Goal: Task Accomplishment & Management: Manage account settings

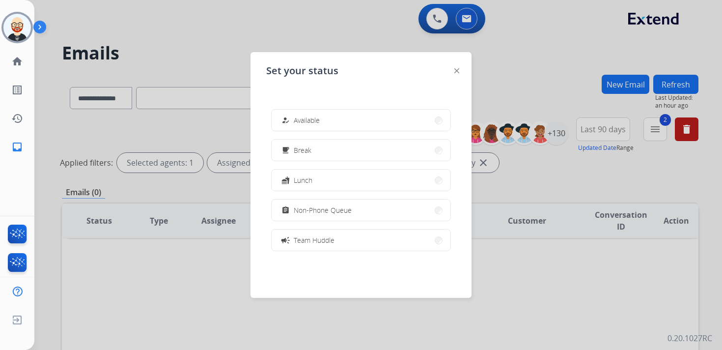
select select "**********"
click at [291, 118] on div "how_to_reg" at bounding box center [286, 120] width 14 height 12
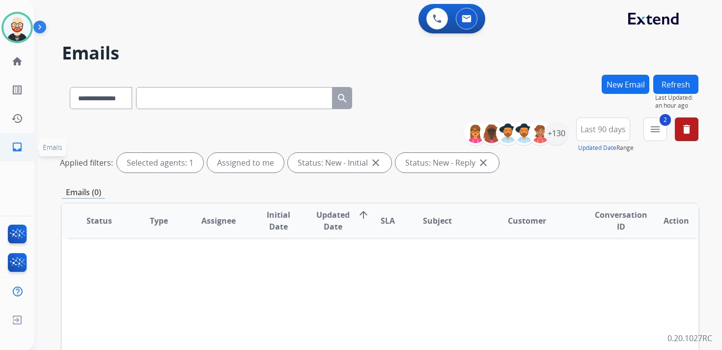
click at [20, 148] on mat-icon "inbox" at bounding box center [17, 147] width 12 height 12
click at [15, 122] on mat-icon "history" at bounding box center [17, 118] width 12 height 12
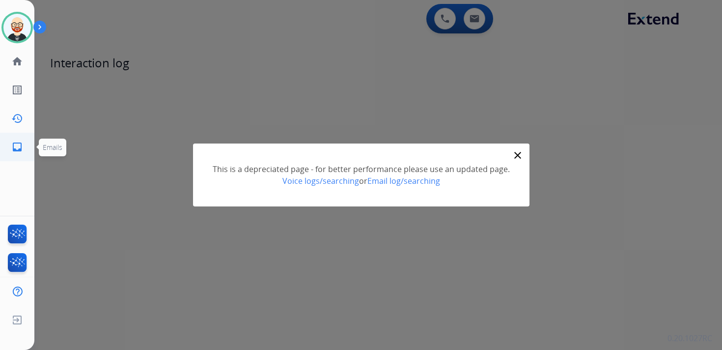
click at [14, 149] on mat-icon "inbox" at bounding box center [17, 147] width 12 height 12
select select "**********"
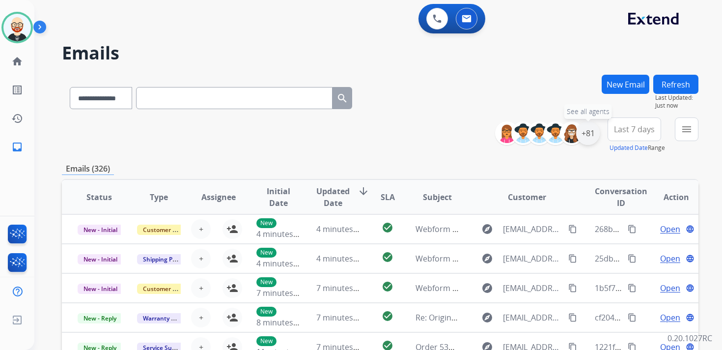
click at [584, 130] on div "+81" at bounding box center [588, 133] width 24 height 24
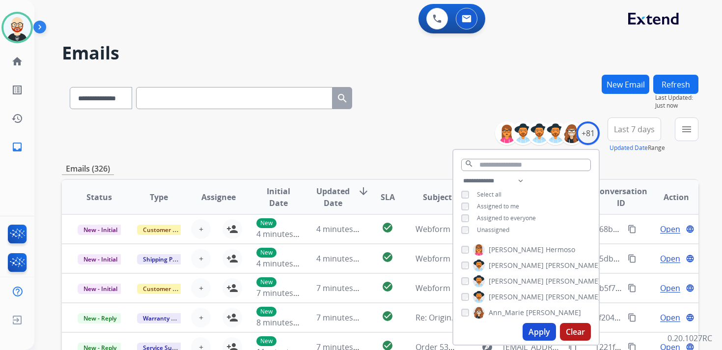
click at [489, 226] on span "Unassigned" at bounding box center [493, 229] width 32 height 8
click at [527, 330] on button "Apply" at bounding box center [539, 332] width 33 height 18
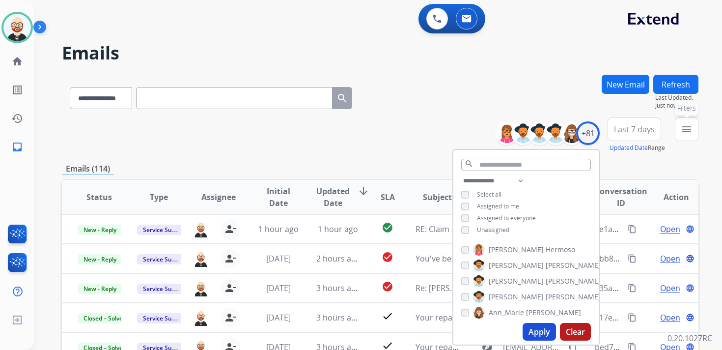
click at [683, 131] on mat-icon "menu" at bounding box center [687, 129] width 12 height 12
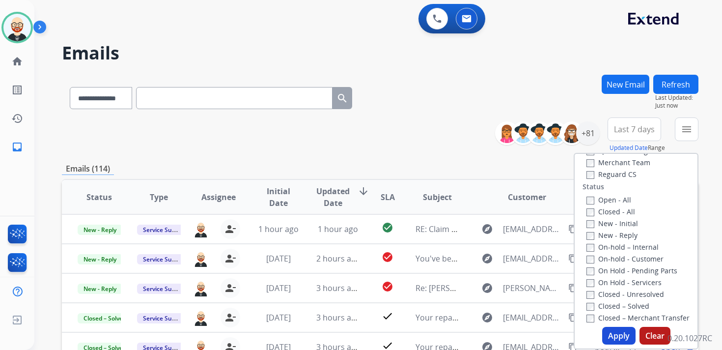
scroll to position [123, 0]
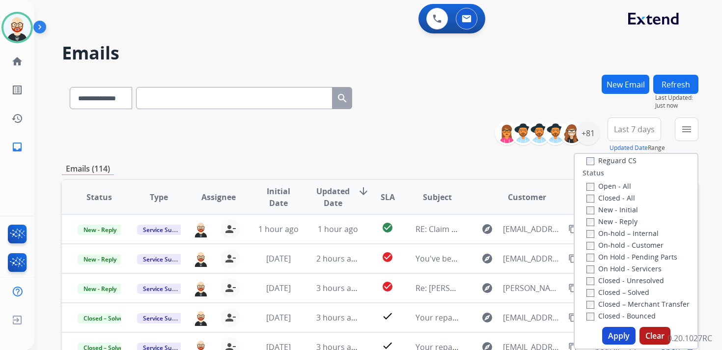
click at [595, 210] on label "New - Initial" at bounding box center [612, 209] width 52 height 9
click at [595, 225] on label "New - Reply" at bounding box center [611, 221] width 51 height 9
click at [605, 333] on button "Apply" at bounding box center [618, 336] width 33 height 18
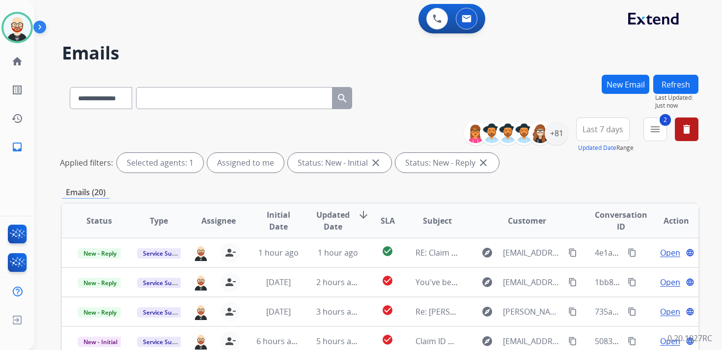
click at [614, 127] on span "Last 7 days" at bounding box center [602, 129] width 41 height 4
click at [583, 246] on div "Last 90 days" at bounding box center [600, 248] width 54 height 15
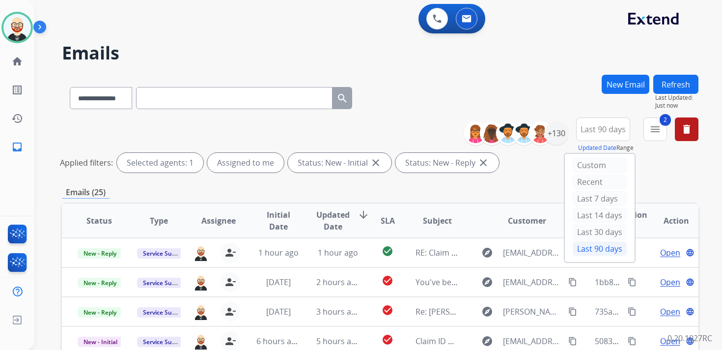
click at [333, 217] on span "Updated Date" at bounding box center [332, 221] width 33 height 24
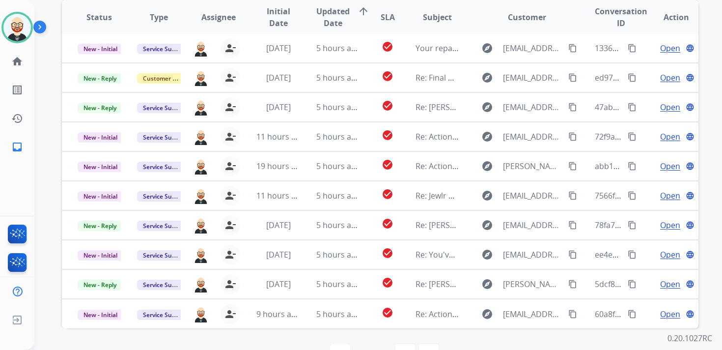
scroll to position [197, 0]
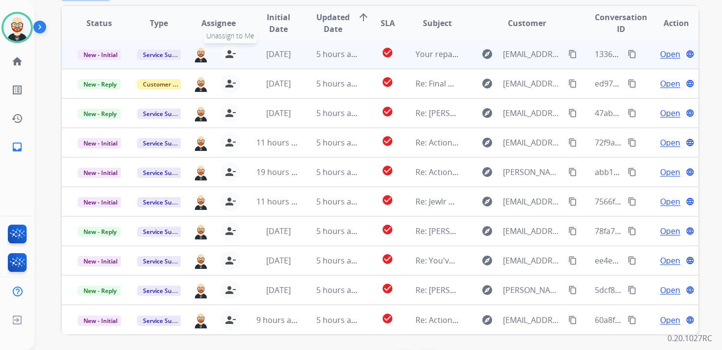
click at [226, 57] on mat-icon "person_remove" at bounding box center [230, 54] width 12 height 12
click at [226, 57] on mat-icon "person_add" at bounding box center [232, 54] width 12 height 12
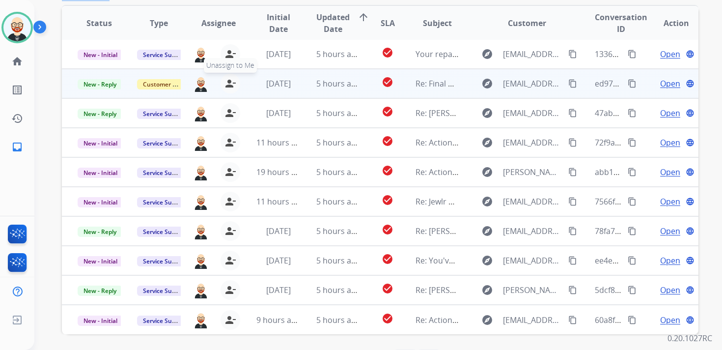
click at [224, 85] on mat-icon "person_remove" at bounding box center [230, 84] width 12 height 12
click at [223, 85] on button "person_add Assign to Me" at bounding box center [232, 84] width 20 height 20
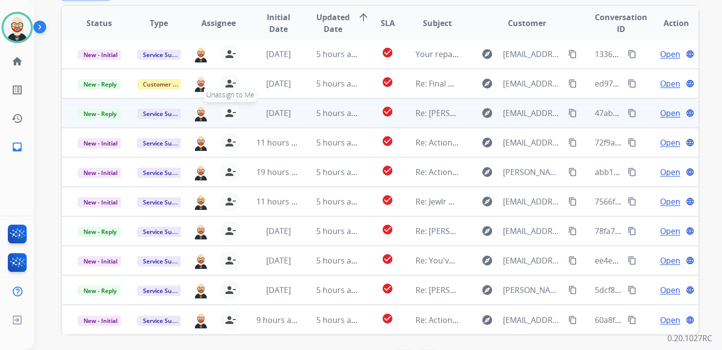
click at [232, 110] on mat-icon "person_remove" at bounding box center [230, 113] width 12 height 12
click at [232, 110] on mat-icon "person_add" at bounding box center [232, 113] width 12 height 12
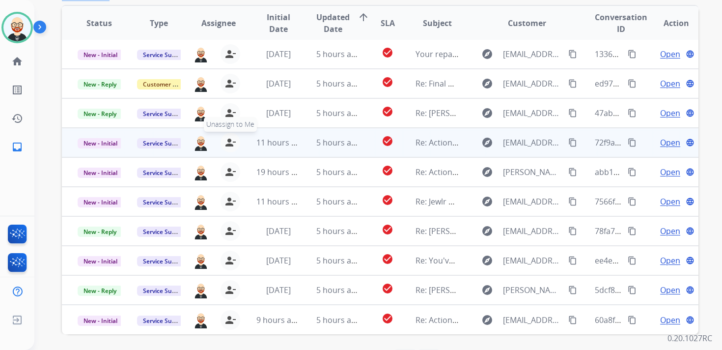
click at [231, 142] on mat-icon "person_remove" at bounding box center [230, 143] width 12 height 12
click at [231, 142] on mat-icon "person_add" at bounding box center [232, 143] width 12 height 12
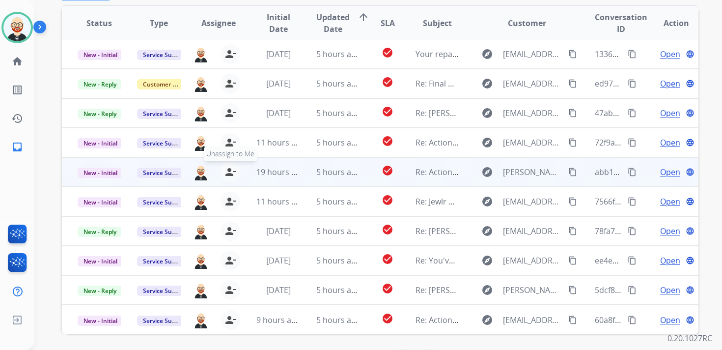
click at [227, 171] on mat-icon "person_remove" at bounding box center [230, 172] width 12 height 12
click at [227, 171] on mat-icon "person_add" at bounding box center [232, 172] width 12 height 12
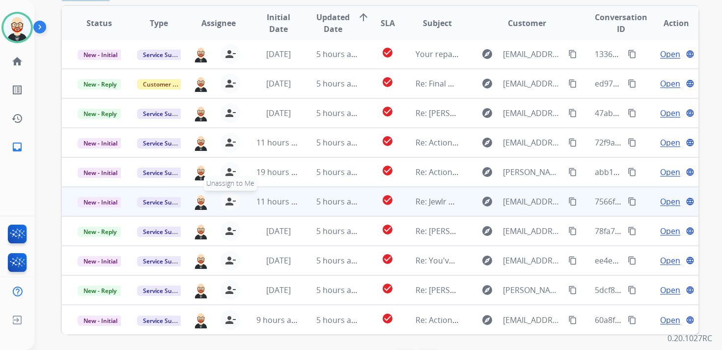
click at [230, 198] on mat-icon "person_remove" at bounding box center [230, 201] width 12 height 12
click at [230, 198] on mat-icon "person_add" at bounding box center [232, 201] width 12 height 12
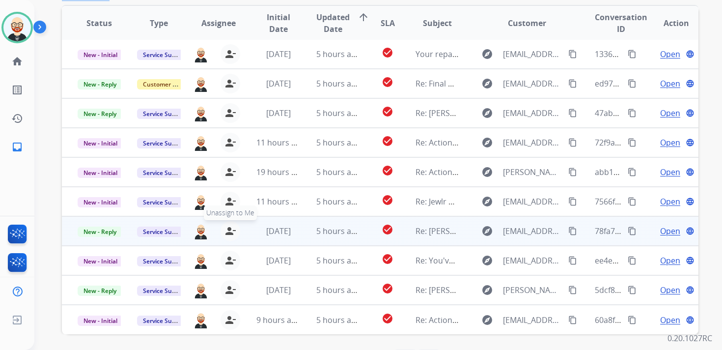
click at [227, 228] on mat-icon "person_remove" at bounding box center [230, 231] width 12 height 12
click at [227, 228] on mat-icon "person_add" at bounding box center [232, 231] width 12 height 12
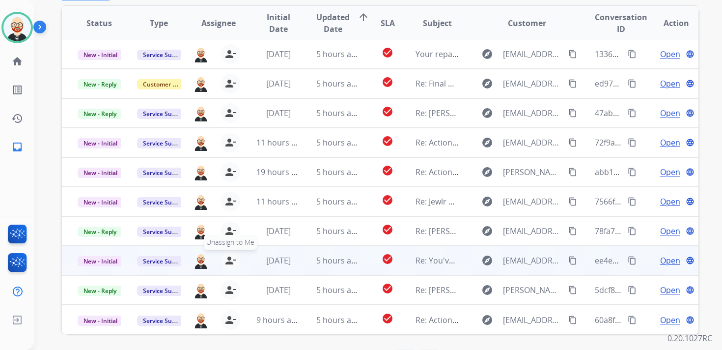
click at [226, 258] on mat-icon "person_remove" at bounding box center [230, 260] width 12 height 12
click at [226, 258] on mat-icon "person_add" at bounding box center [232, 260] width 12 height 12
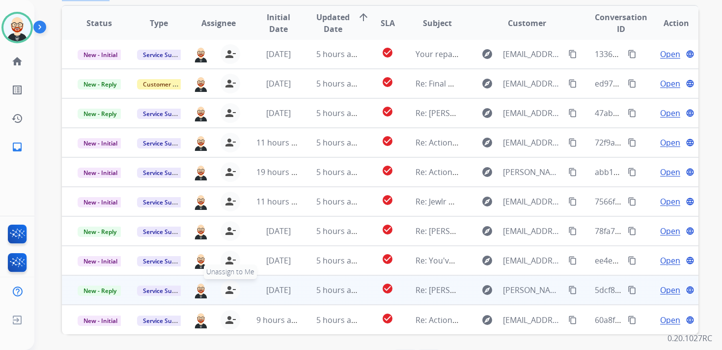
click at [226, 288] on mat-icon "person_remove" at bounding box center [230, 290] width 12 height 12
click at [226, 288] on mat-icon "person_add" at bounding box center [232, 290] width 12 height 12
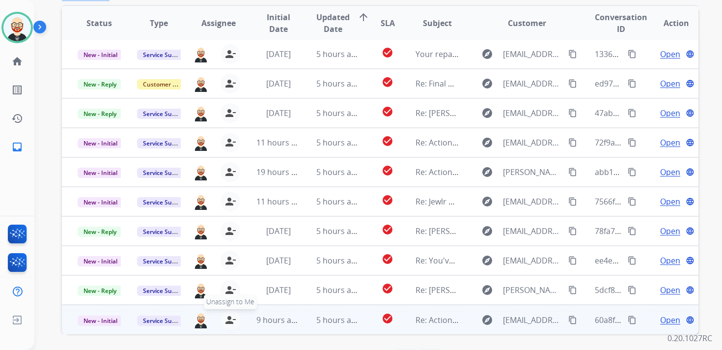
click at [228, 318] on mat-icon "person_remove" at bounding box center [230, 320] width 12 height 12
click at [228, 318] on mat-icon "person_add" at bounding box center [232, 320] width 12 height 12
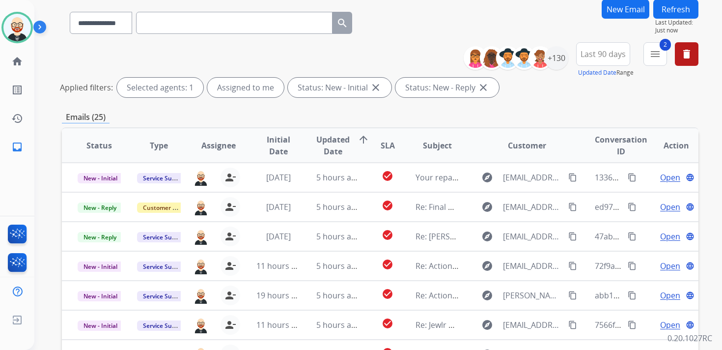
scroll to position [0, 0]
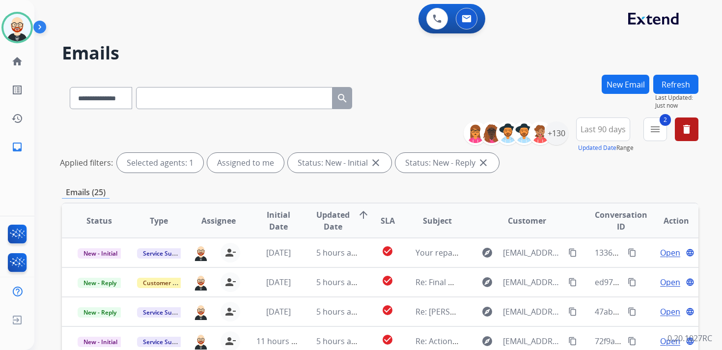
click at [674, 86] on button "Refresh" at bounding box center [675, 84] width 45 height 19
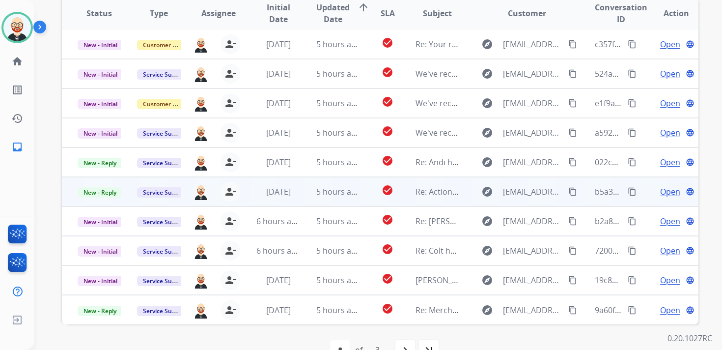
scroll to position [207, 0]
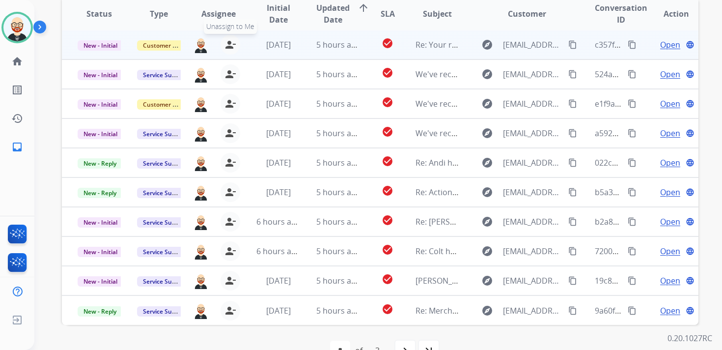
click at [226, 45] on mat-icon "person_remove" at bounding box center [230, 45] width 12 height 12
click at [226, 45] on mat-icon "person_add" at bounding box center [232, 45] width 12 height 12
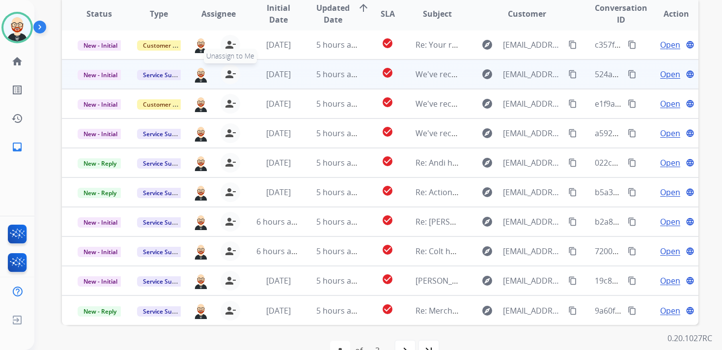
click at [226, 72] on mat-icon "person_remove" at bounding box center [230, 74] width 12 height 12
click at [226, 72] on mat-icon "person_add" at bounding box center [232, 74] width 12 height 12
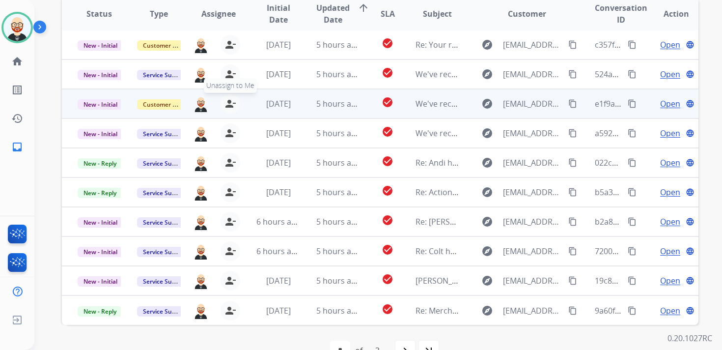
click at [226, 106] on mat-icon "person_remove" at bounding box center [230, 104] width 12 height 12
click at [226, 106] on mat-icon "person_add" at bounding box center [232, 104] width 12 height 12
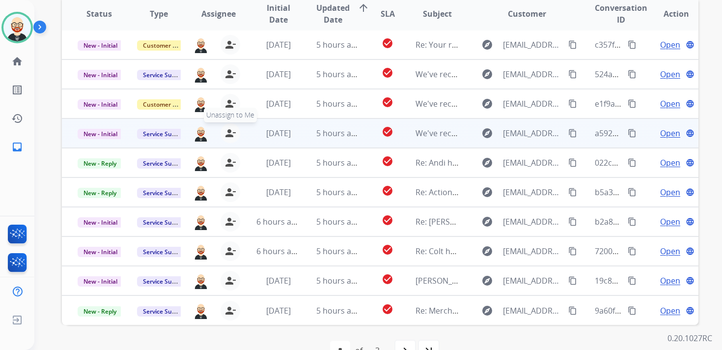
click at [226, 137] on mat-icon "person_remove" at bounding box center [230, 133] width 12 height 12
click at [226, 137] on mat-icon "person_add" at bounding box center [232, 133] width 12 height 12
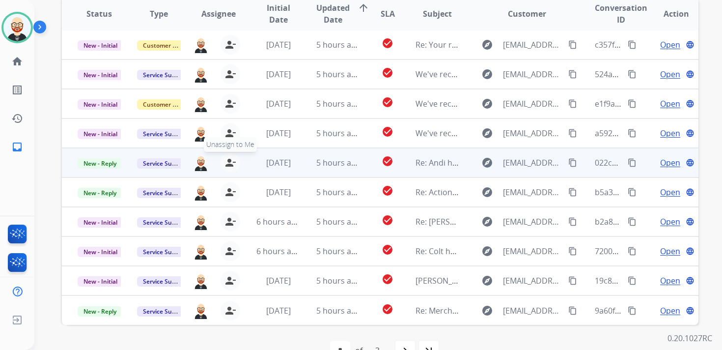
click at [227, 162] on mat-icon "person_remove" at bounding box center [230, 163] width 12 height 12
click at [227, 162] on mat-icon "person_add" at bounding box center [232, 163] width 12 height 12
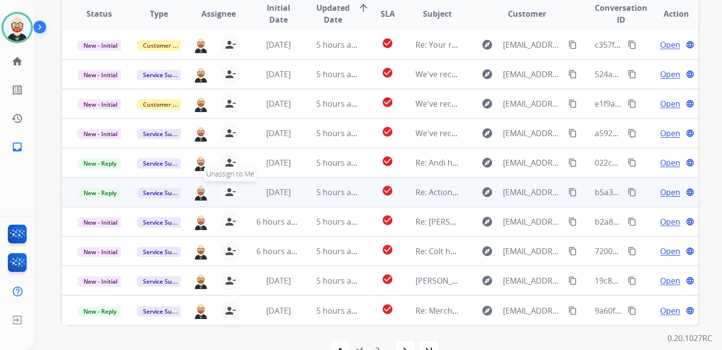
click at [225, 193] on mat-icon "person_remove" at bounding box center [230, 192] width 12 height 12
click at [226, 193] on mat-icon "person_add" at bounding box center [232, 192] width 12 height 12
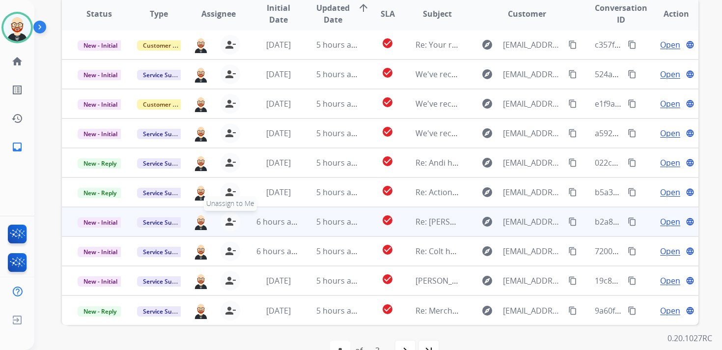
click at [227, 220] on mat-icon "person_remove" at bounding box center [230, 222] width 12 height 12
click at [227, 220] on mat-icon "person_add" at bounding box center [232, 222] width 12 height 12
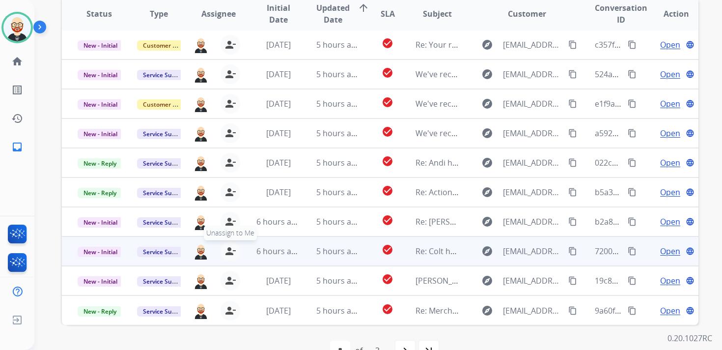
click at [229, 249] on mat-icon "person_remove" at bounding box center [230, 251] width 12 height 12
click at [229, 249] on mat-icon "person_add" at bounding box center [232, 251] width 12 height 12
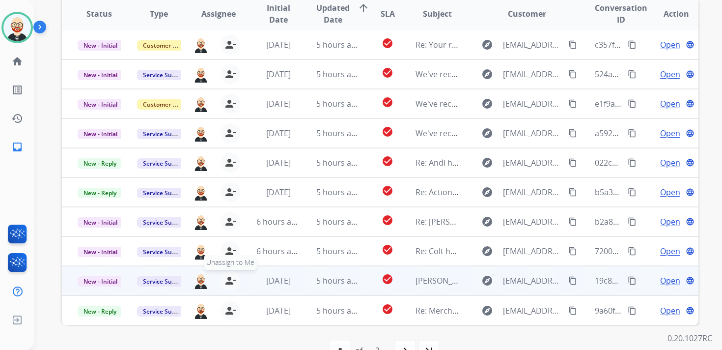
click at [226, 282] on mat-icon "person_remove" at bounding box center [230, 281] width 12 height 12
click at [226, 282] on mat-icon "person_add" at bounding box center [232, 281] width 12 height 12
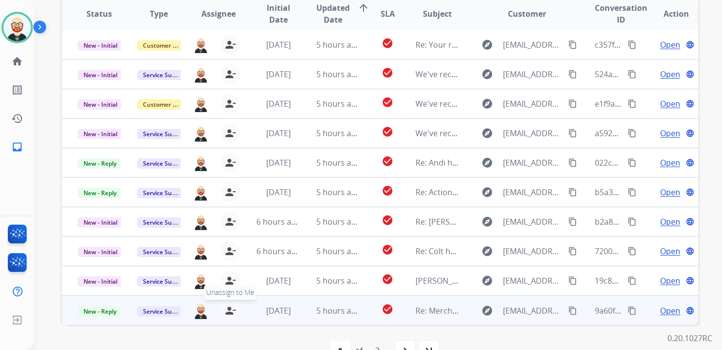
click at [226, 309] on mat-icon "person_remove" at bounding box center [230, 310] width 12 height 12
click at [226, 309] on mat-icon "person_add" at bounding box center [232, 310] width 12 height 12
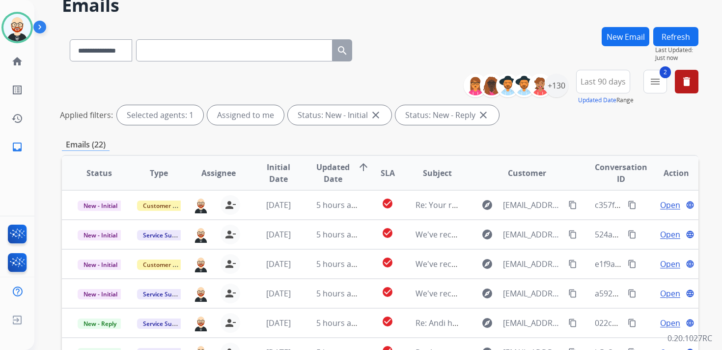
scroll to position [0, 0]
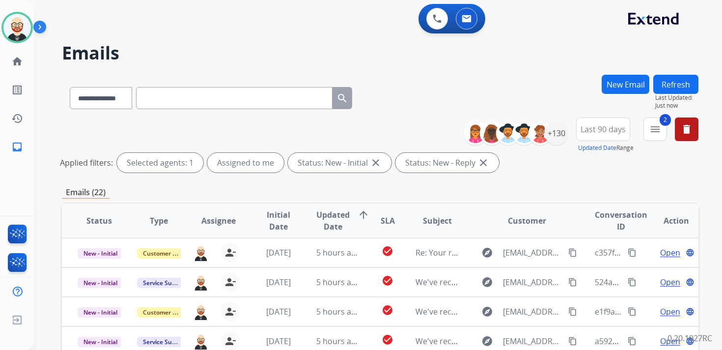
click at [675, 81] on button "Refresh" at bounding box center [675, 84] width 45 height 19
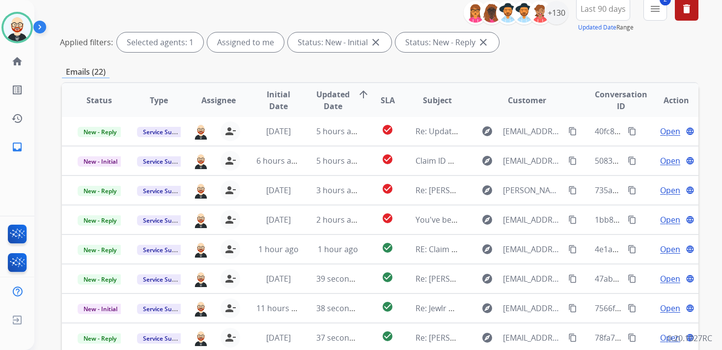
scroll to position [123, 0]
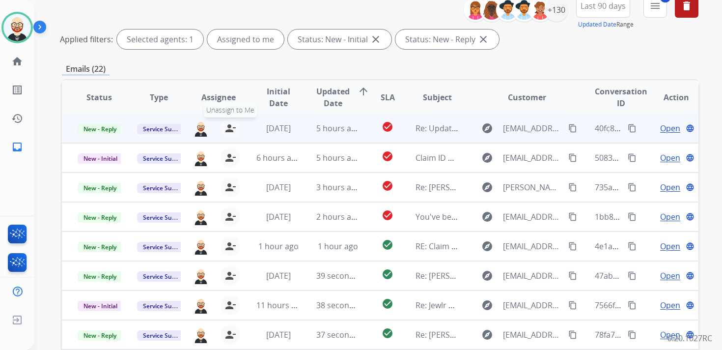
click at [232, 131] on mat-icon "person_remove" at bounding box center [230, 128] width 12 height 12
click at [232, 131] on mat-icon "person_add" at bounding box center [232, 128] width 12 height 12
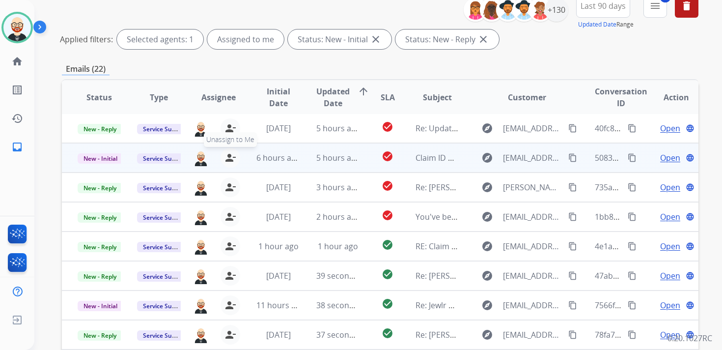
click at [231, 153] on mat-icon "person_remove" at bounding box center [230, 158] width 12 height 12
click at [231, 153] on mat-icon "person_add" at bounding box center [232, 158] width 12 height 12
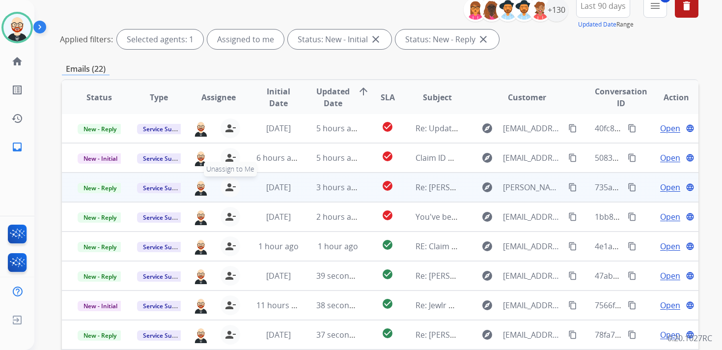
click at [230, 187] on mat-icon "person_remove" at bounding box center [230, 187] width 12 height 12
click at [230, 187] on mat-icon "person_add" at bounding box center [232, 187] width 12 height 12
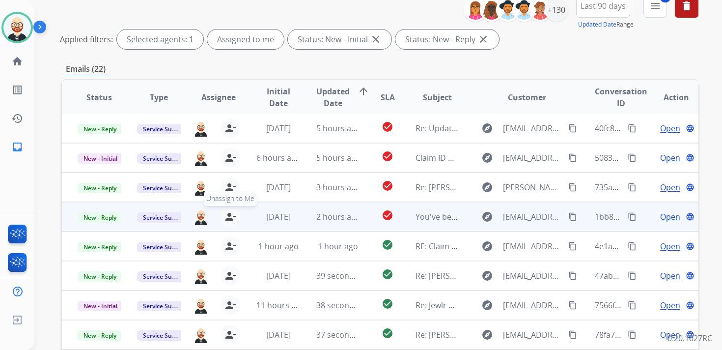
click at [229, 216] on mat-icon "person_remove" at bounding box center [230, 217] width 12 height 12
click at [229, 216] on mat-icon "person_add" at bounding box center [232, 217] width 12 height 12
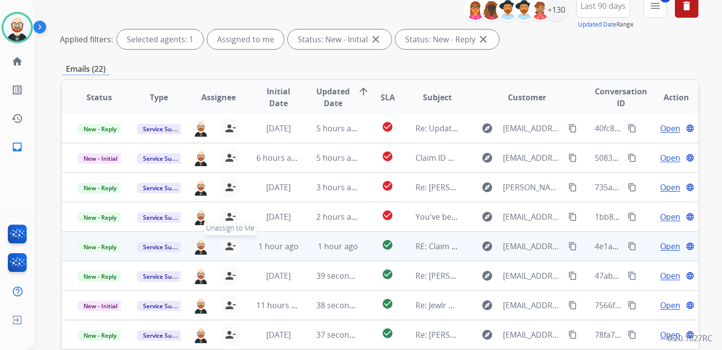
click at [228, 243] on mat-icon "person_remove" at bounding box center [230, 246] width 12 height 12
click at [228, 243] on mat-icon "person_add" at bounding box center [232, 246] width 12 height 12
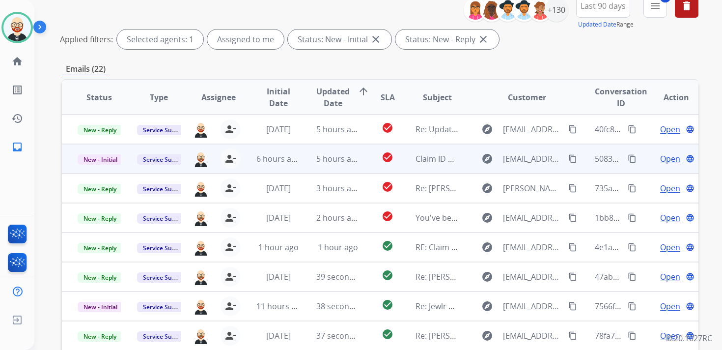
scroll to position [0, 0]
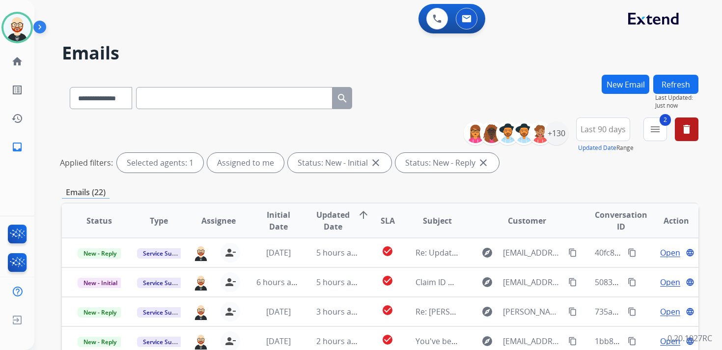
click at [679, 88] on button "Refresh" at bounding box center [675, 84] width 45 height 19
click at [558, 129] on div "+130" at bounding box center [557, 133] width 24 height 24
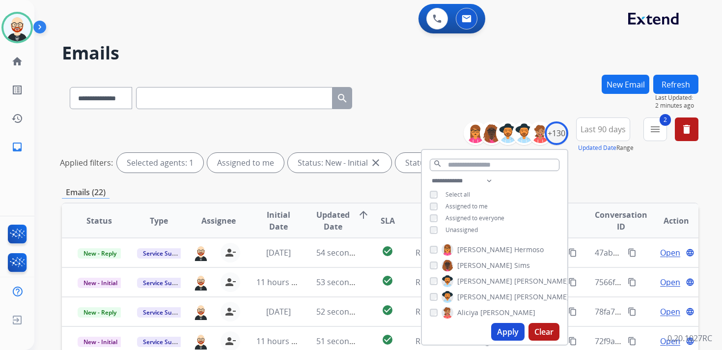
click at [460, 231] on span "Unassigned" at bounding box center [461, 229] width 32 height 8
click at [503, 332] on button "Apply" at bounding box center [507, 332] width 33 height 18
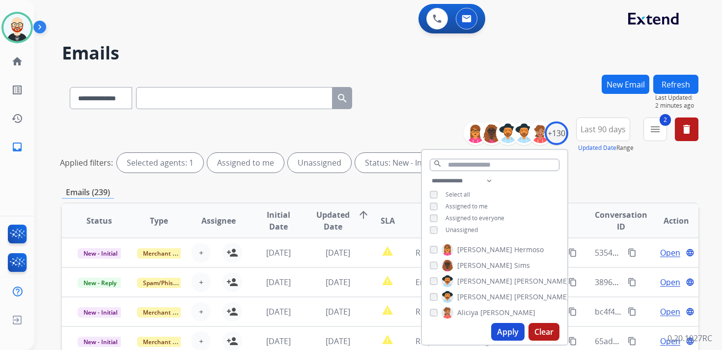
click at [596, 195] on div "Emails (239)" at bounding box center [380, 192] width 636 height 12
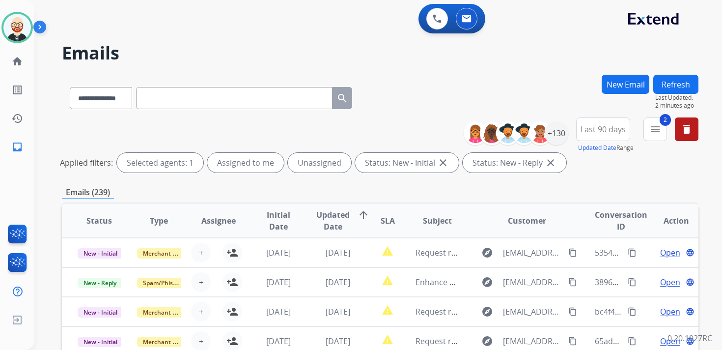
click at [332, 219] on span "Updated Date" at bounding box center [332, 221] width 33 height 24
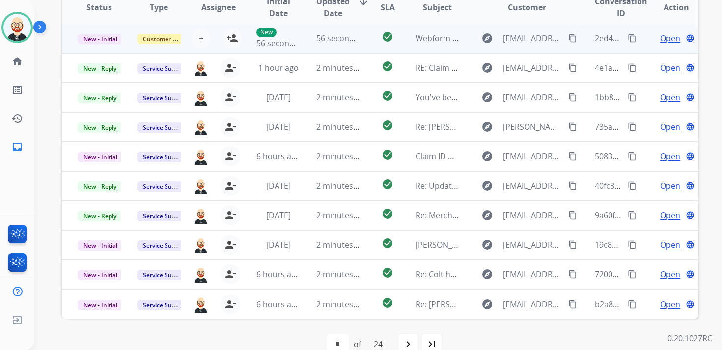
scroll to position [233, 0]
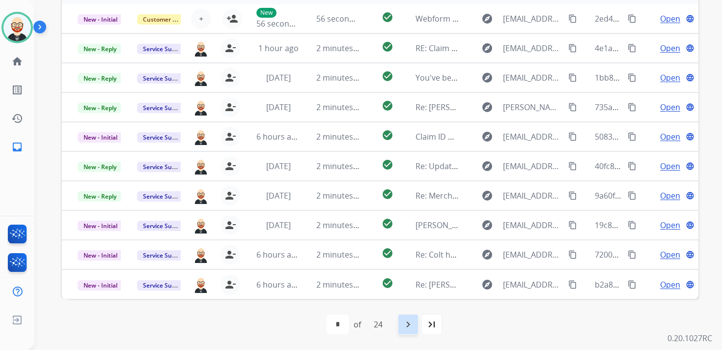
click at [411, 320] on mat-icon "navigate_next" at bounding box center [408, 324] width 12 height 12
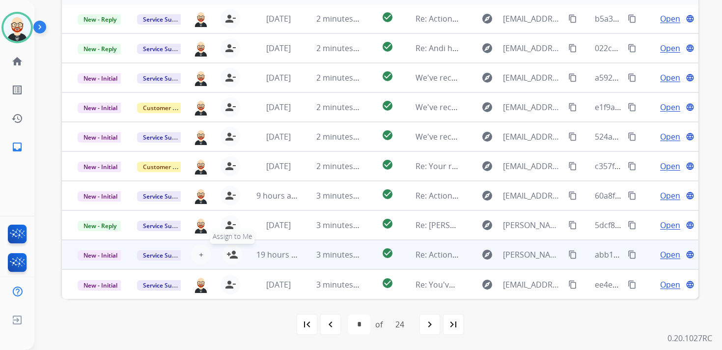
click at [236, 255] on button "person_add Assign to Me" at bounding box center [232, 255] width 20 height 20
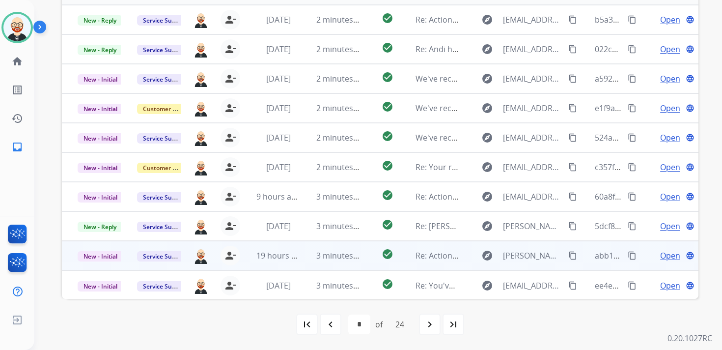
scroll to position [0, 0]
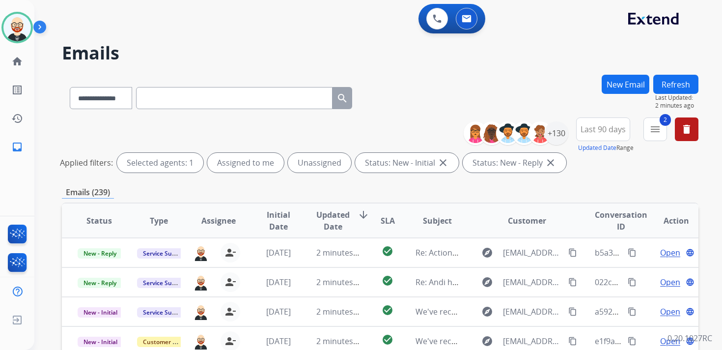
click at [682, 82] on button "Refresh" at bounding box center [675, 84] width 45 height 19
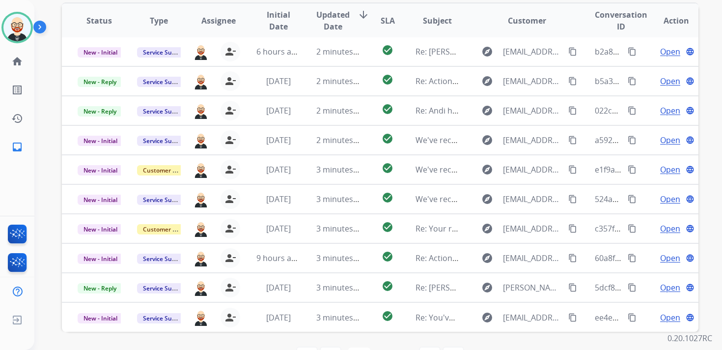
scroll to position [233, 0]
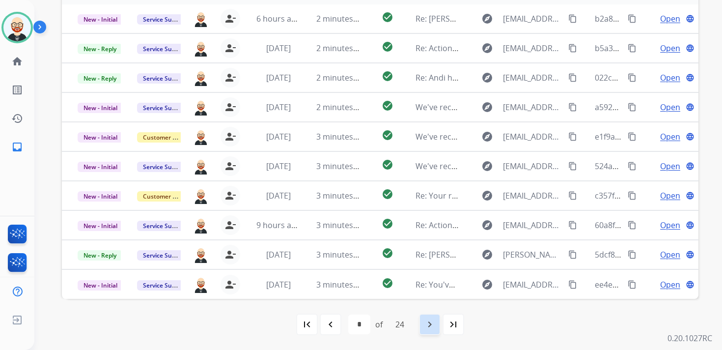
click at [434, 323] on mat-icon "navigate_next" at bounding box center [430, 324] width 12 height 12
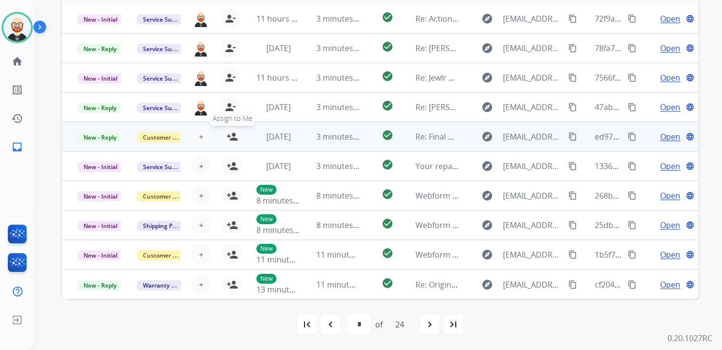
click at [229, 138] on mat-icon "person_add" at bounding box center [232, 137] width 12 height 12
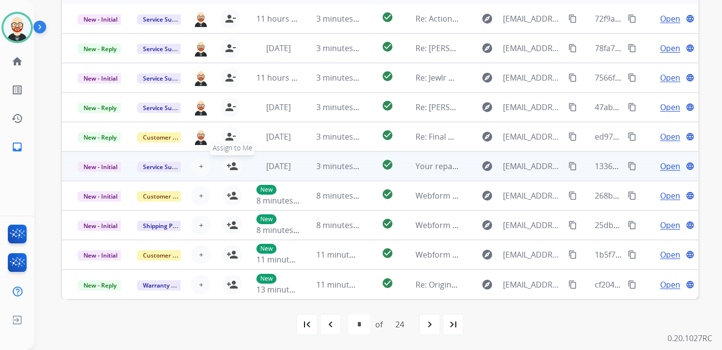
click at [235, 169] on mat-icon "person_add" at bounding box center [232, 166] width 12 height 12
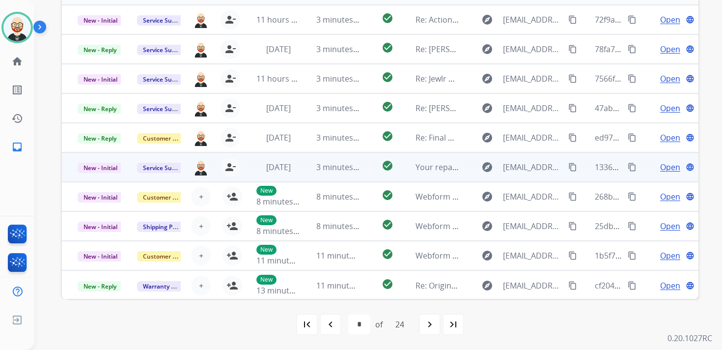
scroll to position [0, 0]
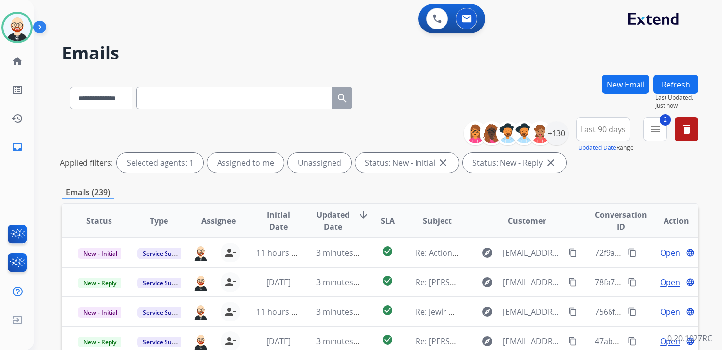
click at [682, 81] on button "Refresh" at bounding box center [675, 84] width 45 height 19
click at [558, 134] on div "+130" at bounding box center [557, 133] width 24 height 24
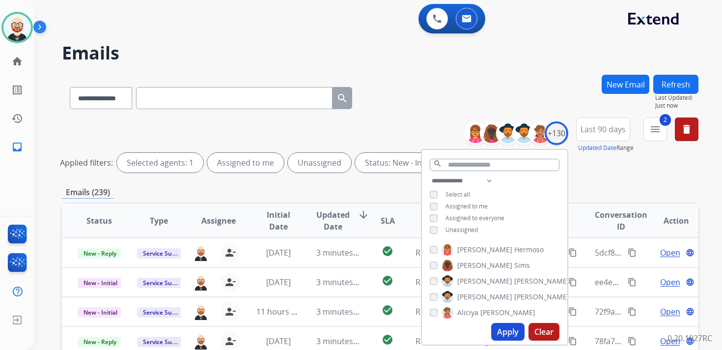
click at [466, 231] on span "Unassigned" at bounding box center [461, 229] width 32 height 8
click at [507, 336] on button "Apply" at bounding box center [507, 332] width 33 height 18
select select "*"
click at [343, 131] on div "**********" at bounding box center [380, 146] width 636 height 59
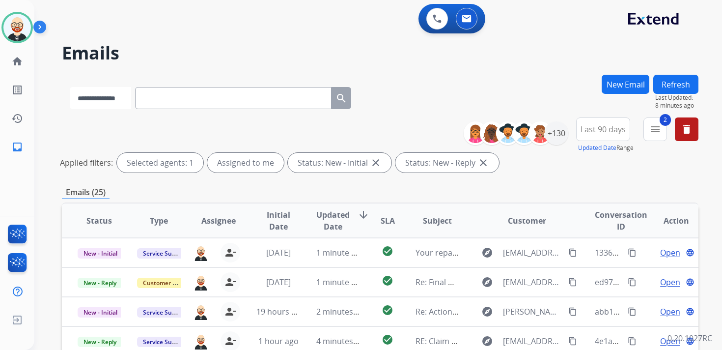
click at [83, 100] on select "**********" at bounding box center [100, 98] width 61 height 22
select select "**********"
click at [70, 87] on select "**********" at bounding box center [100, 98] width 61 height 22
click at [193, 99] on input "text" at bounding box center [234, 98] width 196 height 22
paste input "**********"
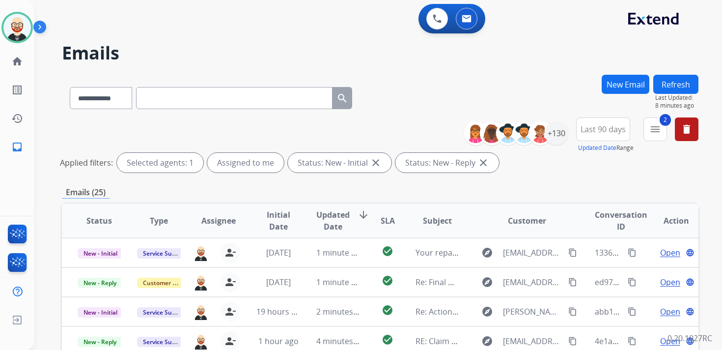
type input "**********"
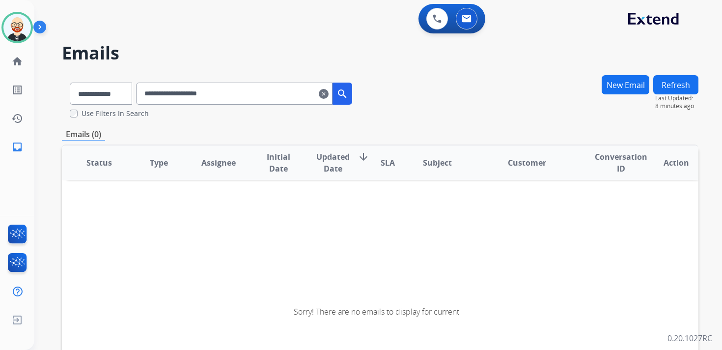
click at [625, 86] on button "New Email" at bounding box center [626, 84] width 48 height 19
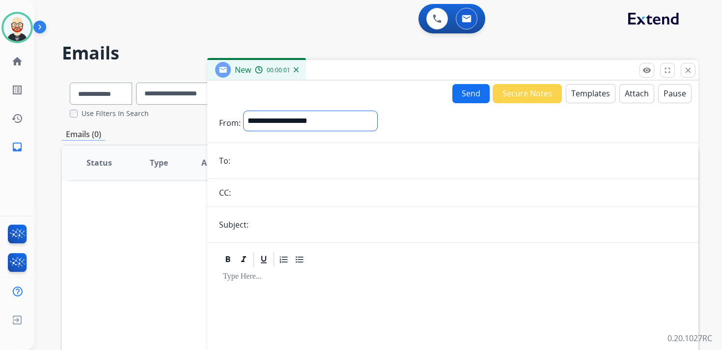
click at [362, 118] on select "**********" at bounding box center [311, 121] width 134 height 20
select select "**********"
click at [244, 111] on select "**********" at bounding box center [311, 121] width 134 height 20
click at [259, 166] on input "email" at bounding box center [459, 162] width 453 height 20
paste input "**********"
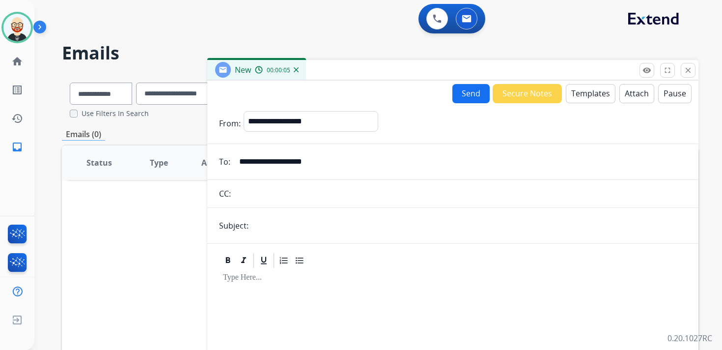
type input "**********"
click at [274, 235] on input "text" at bounding box center [468, 226] width 435 height 20
type input "**********"
click at [584, 87] on button "Templates" at bounding box center [591, 93] width 50 height 19
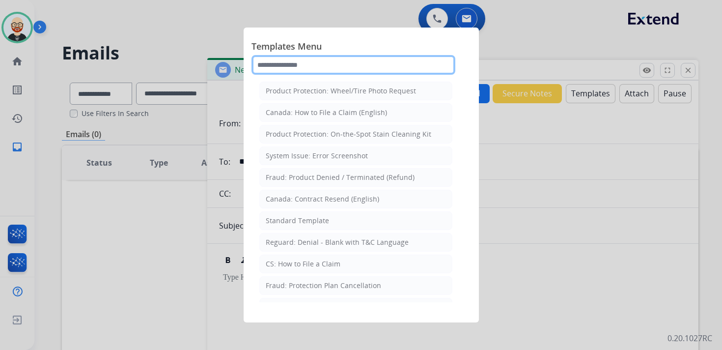
click at [314, 68] on input "text" at bounding box center [353, 65] width 204 height 20
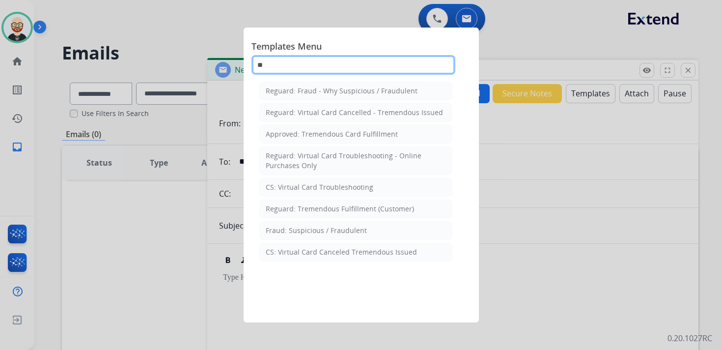
type input "*"
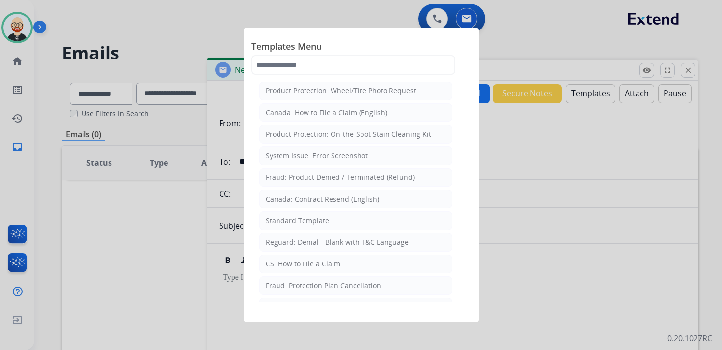
click at [546, 202] on div at bounding box center [361, 175] width 722 height 350
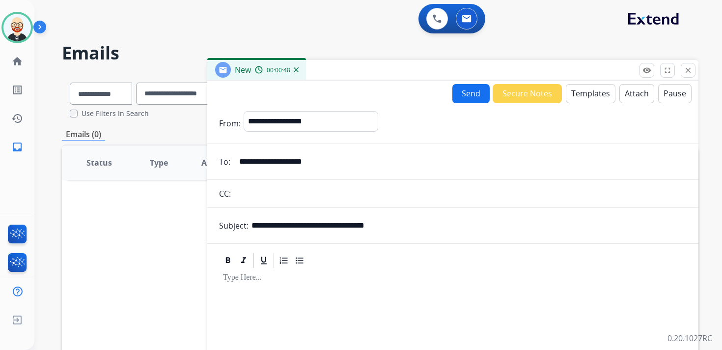
click at [572, 89] on button "Templates" at bounding box center [591, 93] width 50 height 19
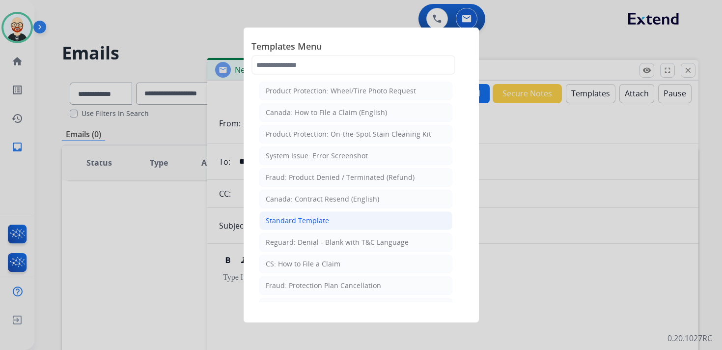
click at [324, 216] on div "Standard Template" at bounding box center [297, 221] width 63 height 10
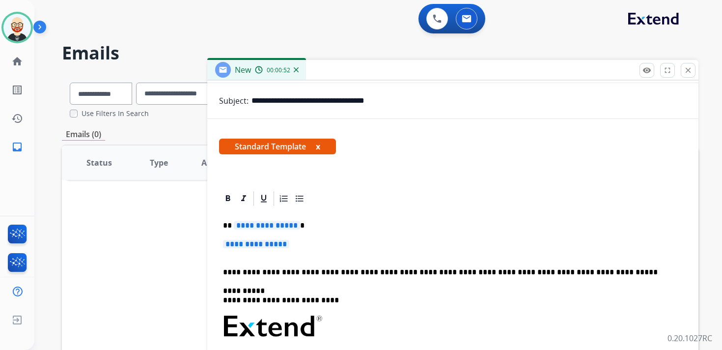
scroll to position [151, 0]
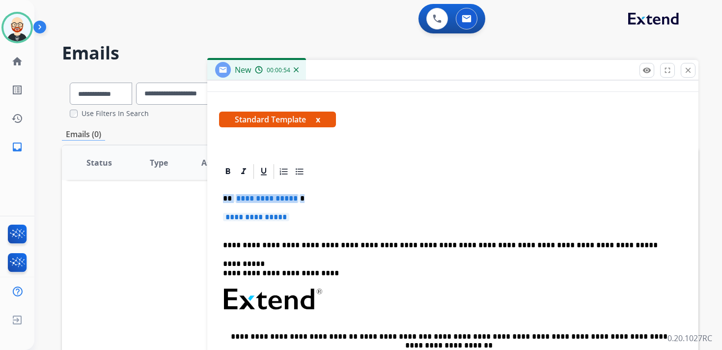
drag, startPoint x: 308, startPoint y: 219, endPoint x: 221, endPoint y: 197, distance: 89.6
click at [221, 197] on div "**********" at bounding box center [453, 322] width 468 height 284
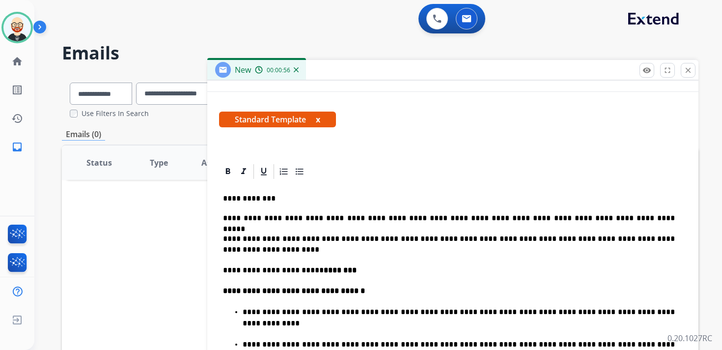
click at [274, 196] on p "**********" at bounding box center [449, 198] width 452 height 9
click at [335, 270] on strong "********" at bounding box center [342, 269] width 37 height 7
click at [346, 271] on strong "********" at bounding box center [342, 269] width 37 height 7
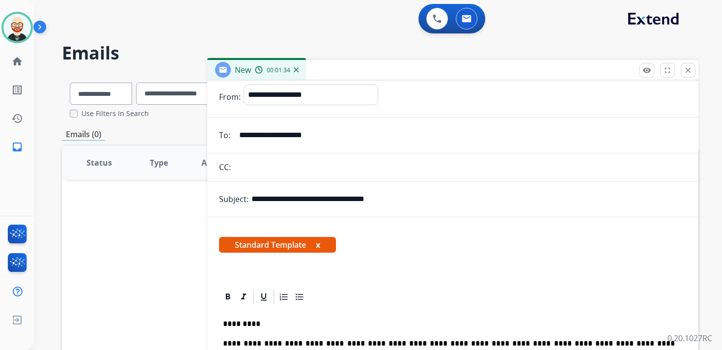
scroll to position [0, 0]
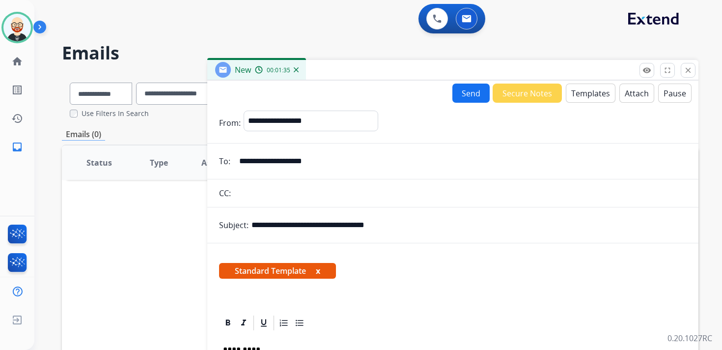
click at [468, 94] on button "Send" at bounding box center [470, 92] width 37 height 19
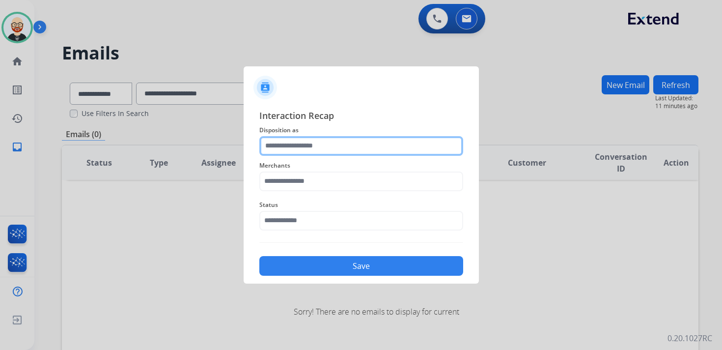
click at [324, 145] on input "text" at bounding box center [361, 146] width 204 height 20
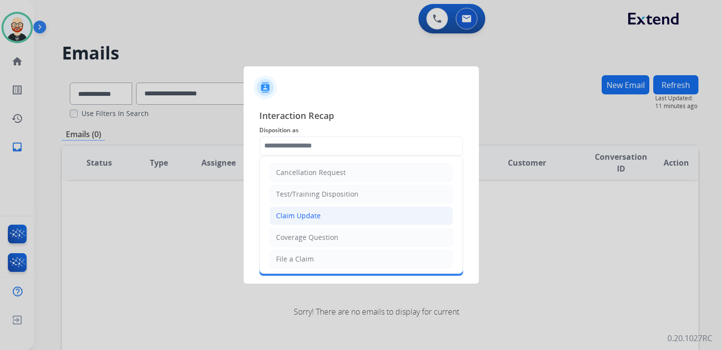
click at [319, 218] on li "Claim Update" at bounding box center [361, 215] width 183 height 19
type input "**********"
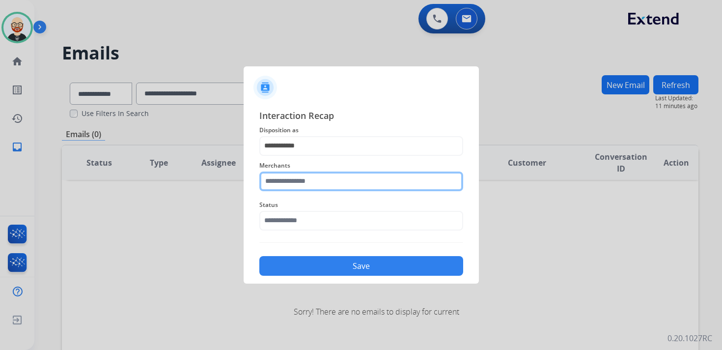
click at [300, 186] on input "text" at bounding box center [361, 181] width 204 height 20
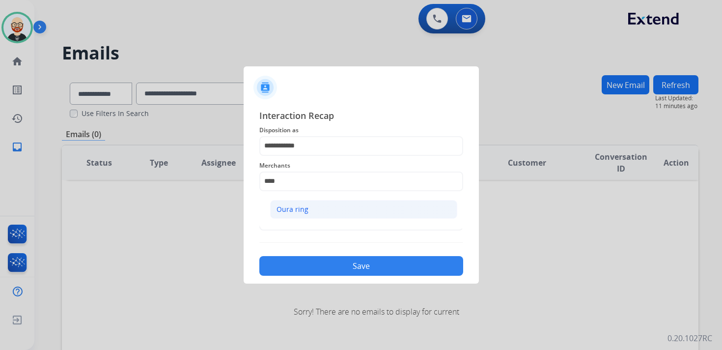
click at [299, 207] on div "Oura ring" at bounding box center [293, 209] width 32 height 10
type input "*********"
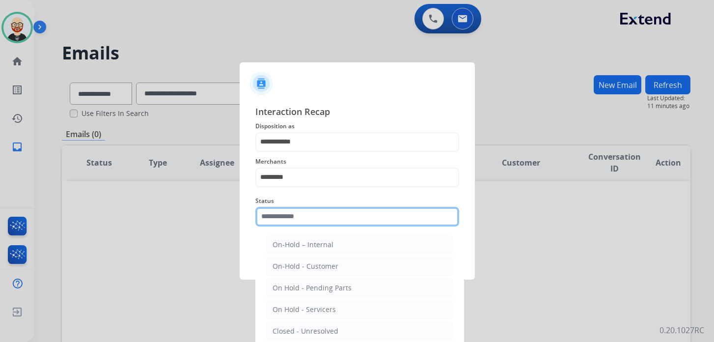
click at [292, 217] on input "text" at bounding box center [357, 217] width 204 height 20
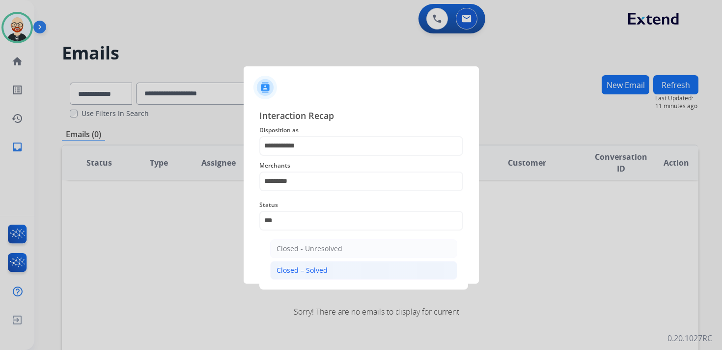
click at [292, 267] on div "Closed – Solved" at bounding box center [302, 270] width 51 height 10
type input "**********"
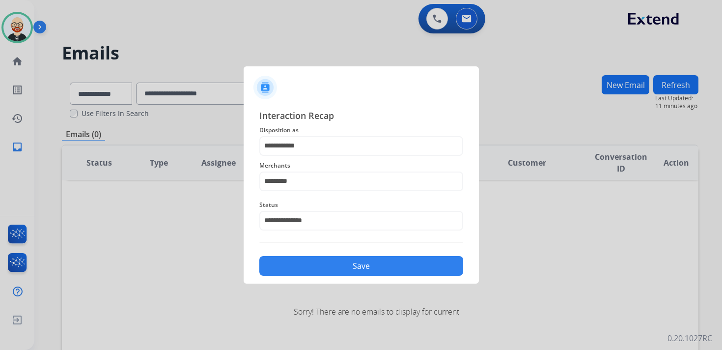
click at [314, 258] on button "Save" at bounding box center [361, 266] width 204 height 20
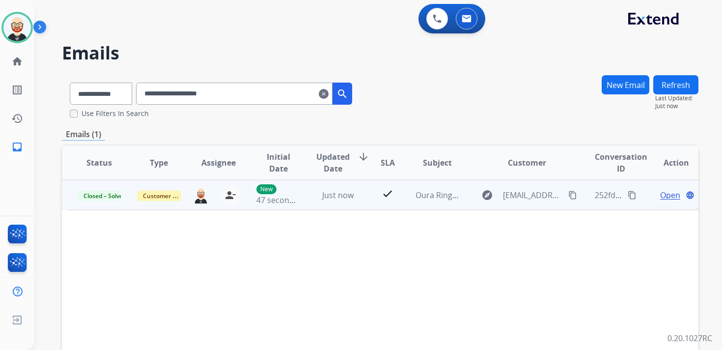
click at [628, 195] on mat-icon "content_copy" at bounding box center [632, 195] width 9 height 9
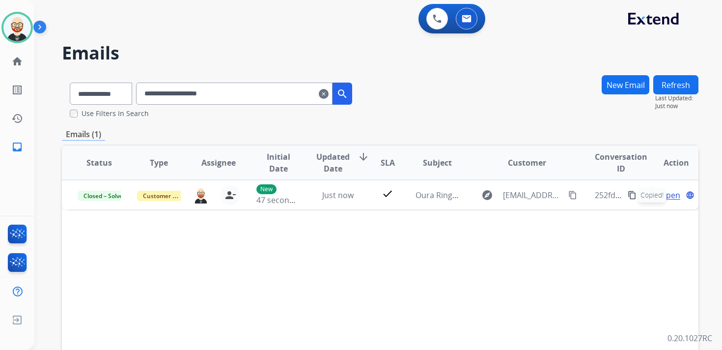
click at [329, 97] on mat-icon "clear" at bounding box center [324, 94] width 10 height 12
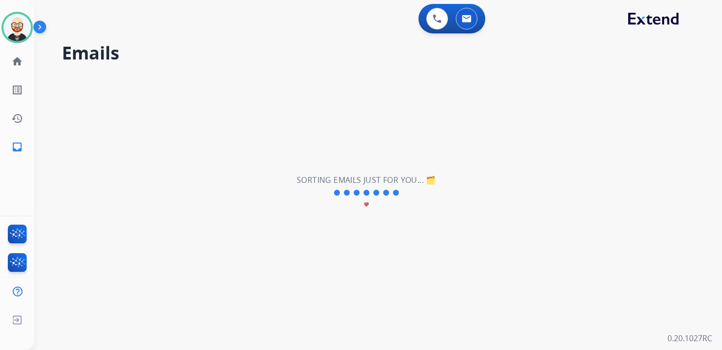
select select "**********"
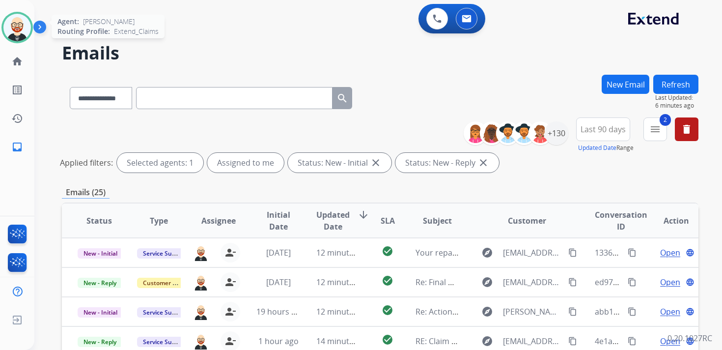
click at [22, 30] on img at bounding box center [17, 28] width 28 height 28
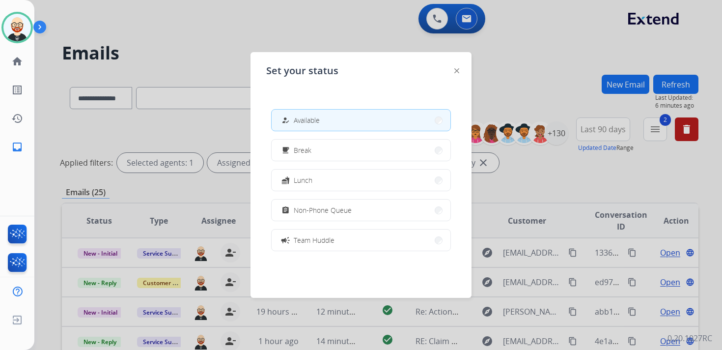
click at [456, 73] on img at bounding box center [456, 70] width 5 height 5
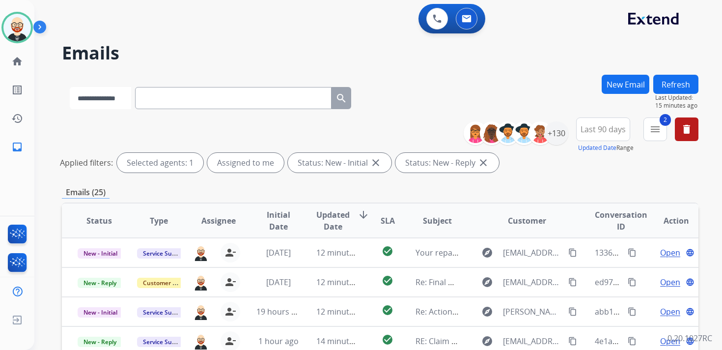
click at [123, 99] on select "**********" at bounding box center [100, 98] width 61 height 22
click at [166, 103] on input "text" at bounding box center [234, 98] width 196 height 22
paste input "**********"
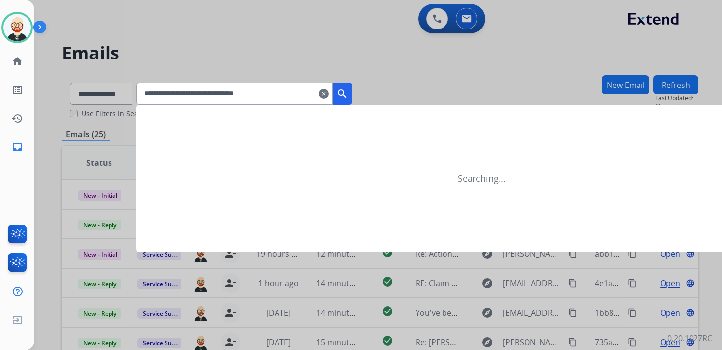
type input "**********"
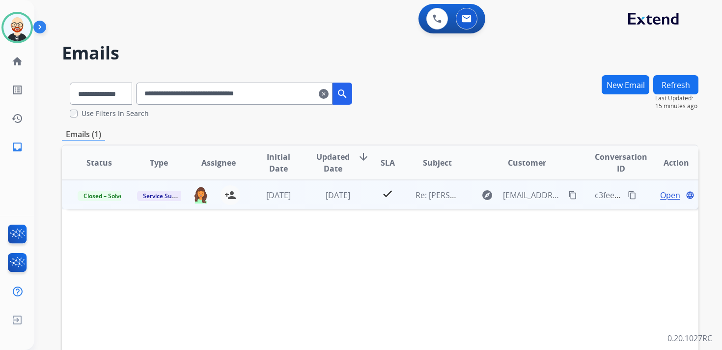
click at [654, 193] on div "Open language" at bounding box center [676, 195] width 44 height 12
click at [643, 200] on td "Open language" at bounding box center [668, 194] width 60 height 29
click at [662, 194] on span "Open" at bounding box center [670, 195] width 20 height 12
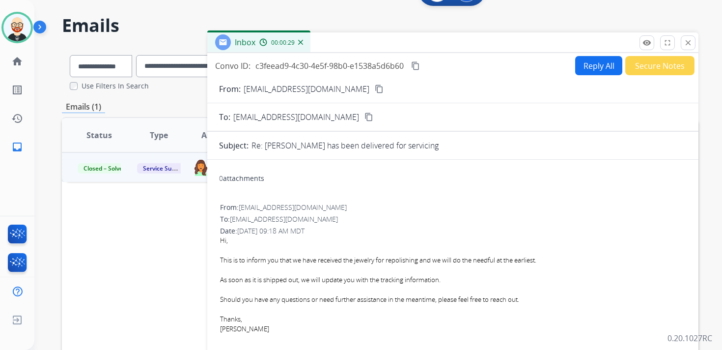
scroll to position [10, 0]
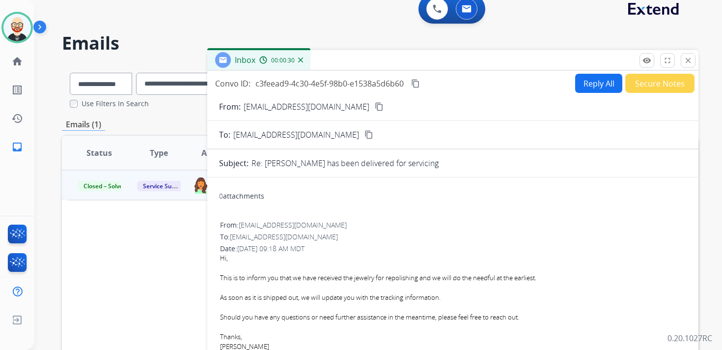
click at [587, 87] on button "Reply All" at bounding box center [598, 83] width 47 height 19
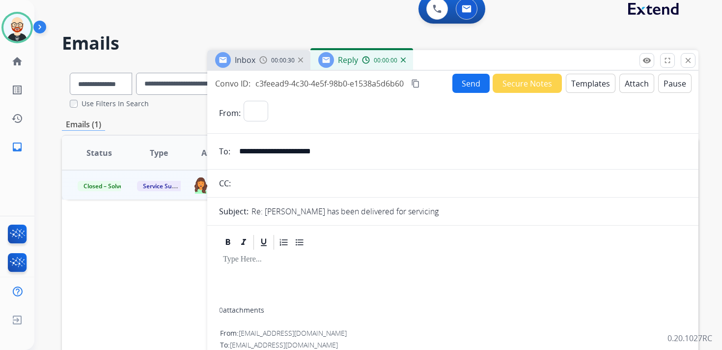
select select "**********"
click at [274, 271] on div at bounding box center [453, 279] width 468 height 56
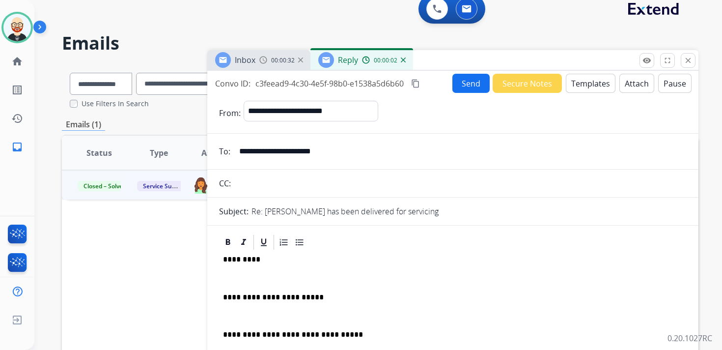
click at [272, 274] on p at bounding box center [453, 278] width 460 height 9
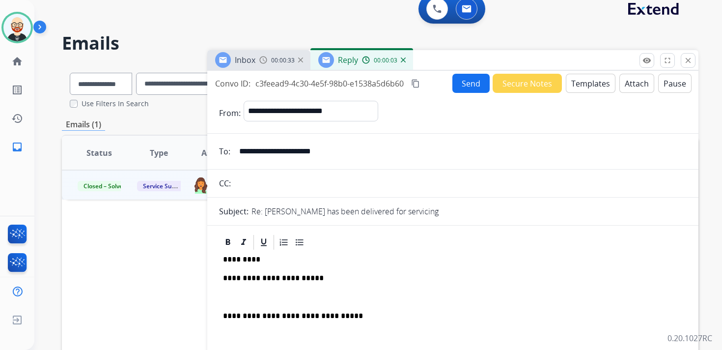
click at [267, 293] on p at bounding box center [453, 297] width 460 height 9
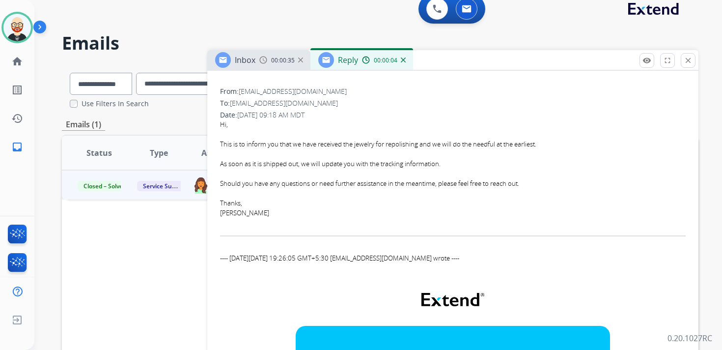
scroll to position [307, 0]
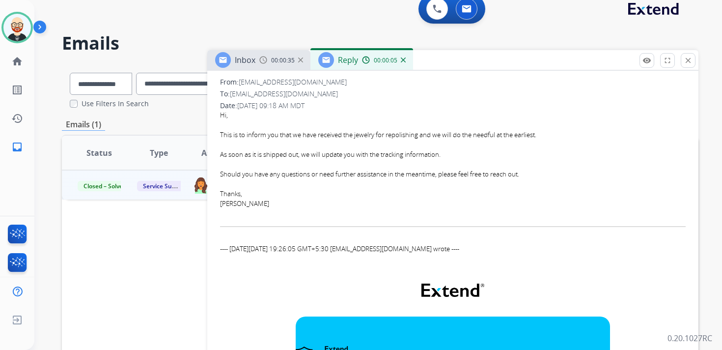
click at [228, 207] on div "[PERSON_NAME]" at bounding box center [453, 204] width 466 height 10
copy div "[PERSON_NAME]"
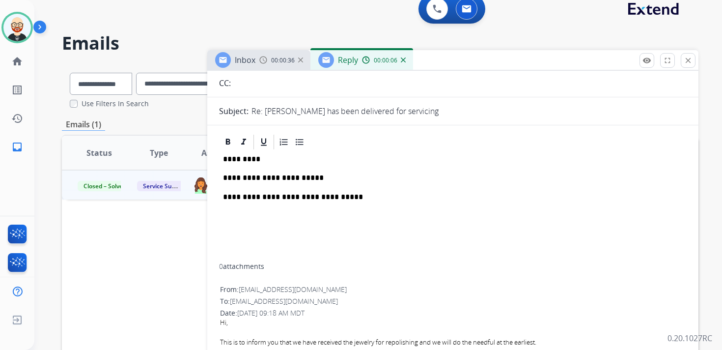
scroll to position [0, 0]
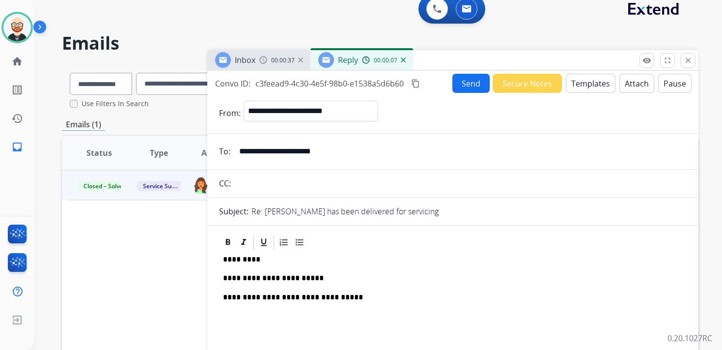
click at [236, 257] on p "*********" at bounding box center [449, 259] width 452 height 9
click at [251, 276] on p "**********" at bounding box center [449, 278] width 452 height 9
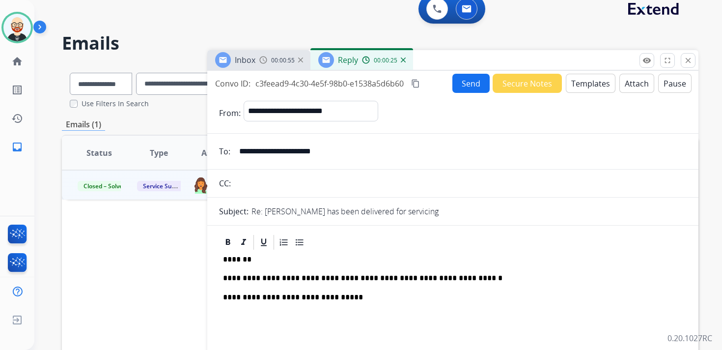
click at [418, 84] on mat-icon "content_copy" at bounding box center [415, 83] width 9 height 9
click at [460, 87] on button "Send" at bounding box center [470, 83] width 37 height 19
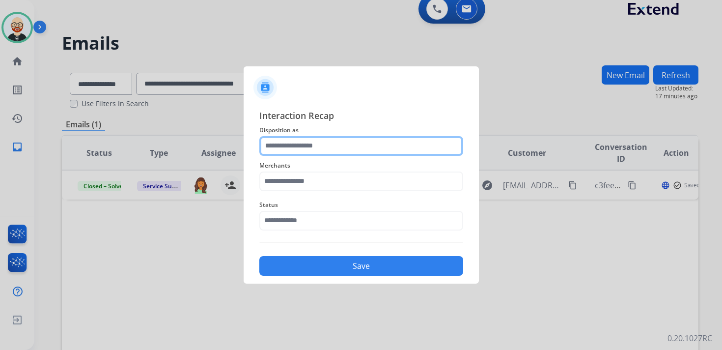
click at [307, 146] on input "text" at bounding box center [361, 146] width 204 height 20
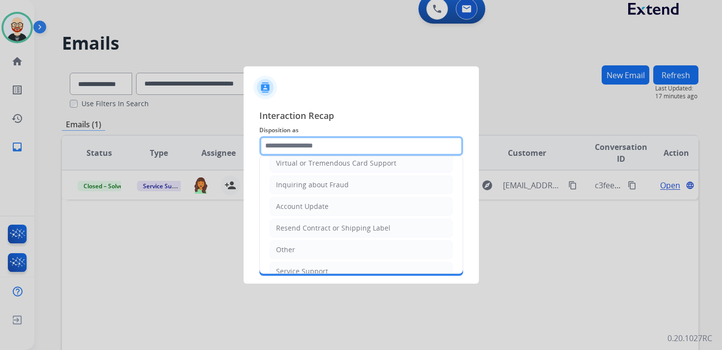
scroll to position [147, 0]
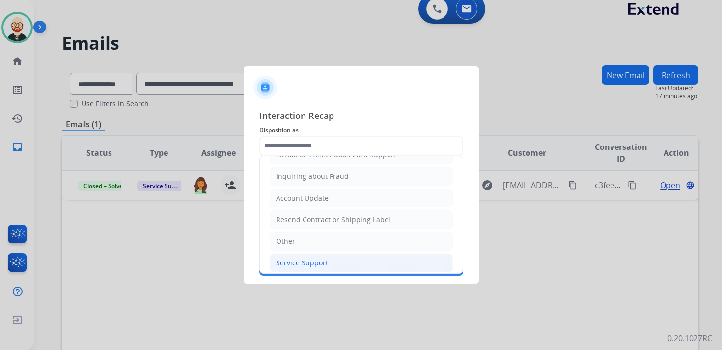
click at [304, 258] on div "Service Support" at bounding box center [302, 263] width 52 height 10
type input "**********"
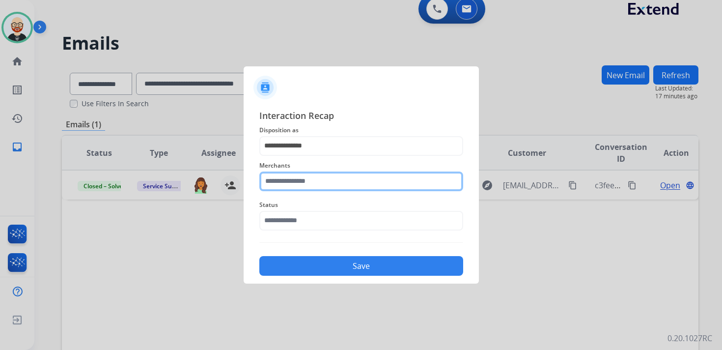
click at [298, 183] on input "text" at bounding box center [361, 181] width 204 height 20
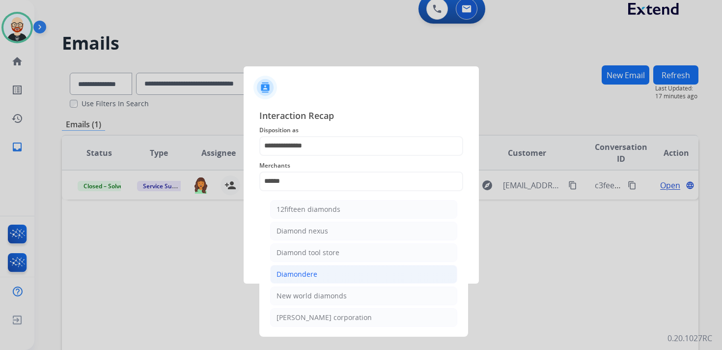
click at [302, 272] on div "Diamondere" at bounding box center [297, 274] width 41 height 10
type input "**********"
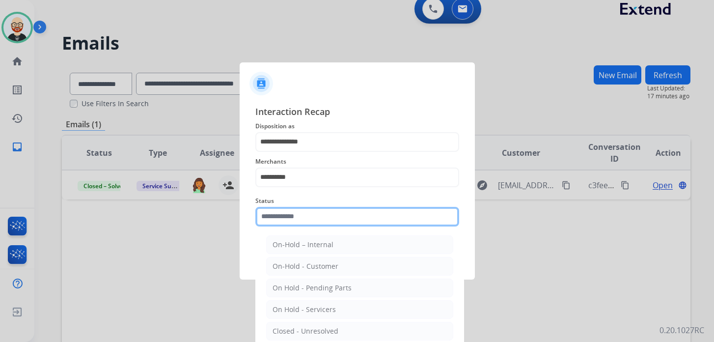
click at [298, 221] on input "text" at bounding box center [357, 217] width 204 height 20
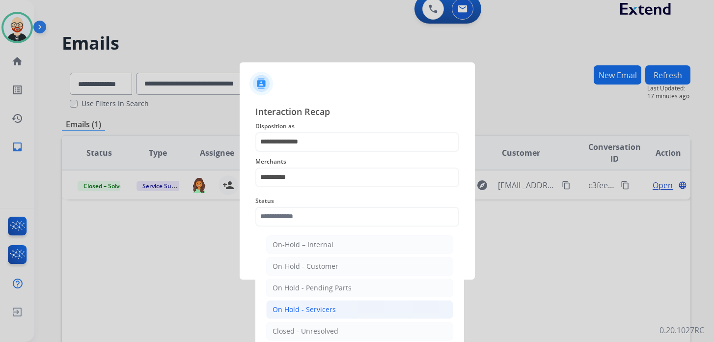
click at [314, 309] on div "On Hold - Servicers" at bounding box center [304, 309] width 63 height 10
type input "**********"
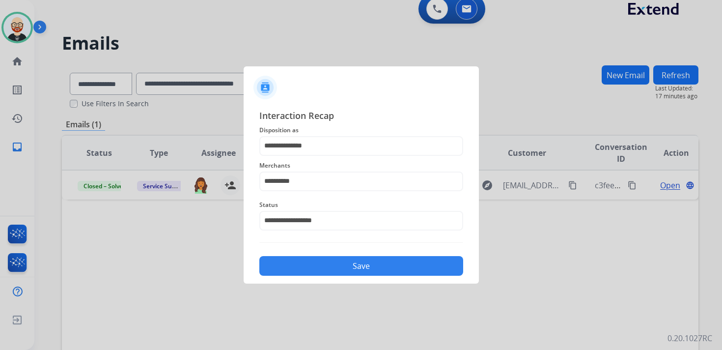
click at [340, 272] on button "Save" at bounding box center [361, 266] width 204 height 20
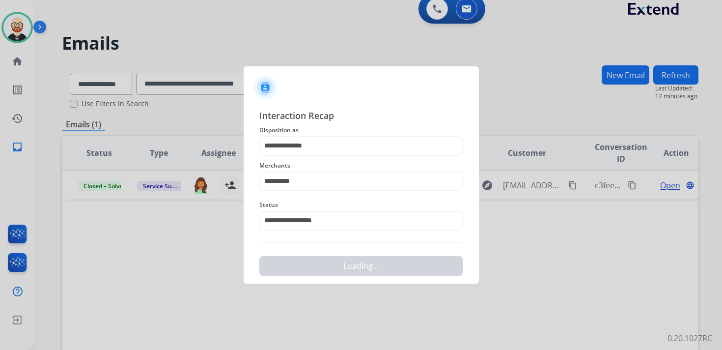
scroll to position [0, 0]
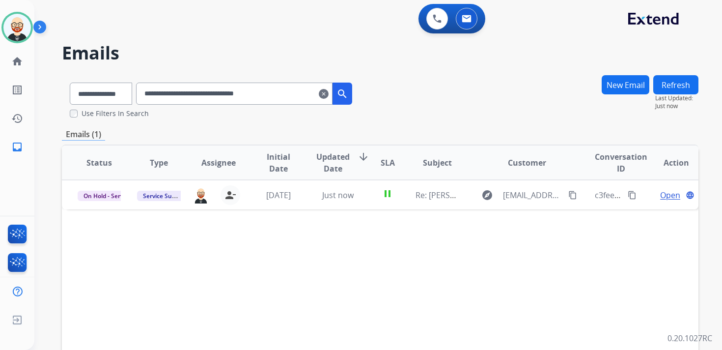
click at [329, 96] on mat-icon "clear" at bounding box center [324, 94] width 10 height 12
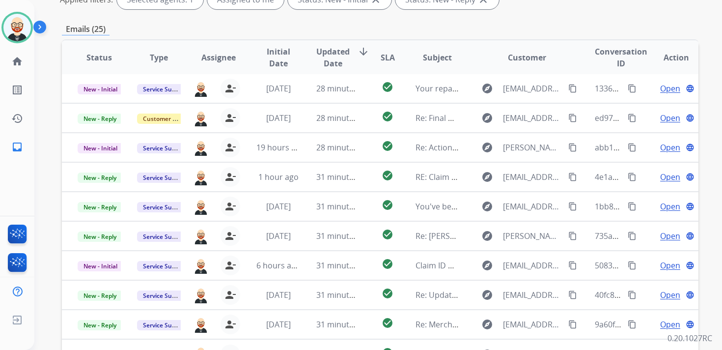
scroll to position [162, 0]
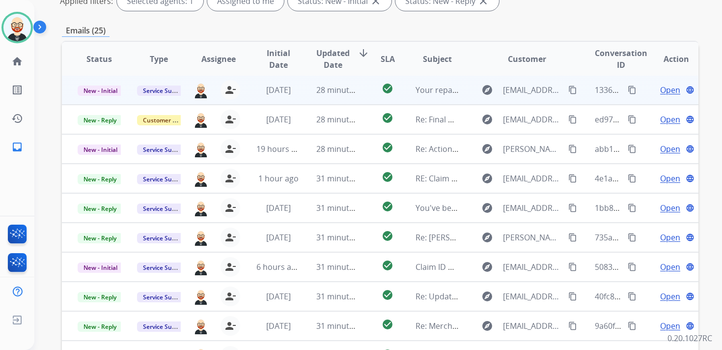
click at [662, 89] on span "Open" at bounding box center [670, 90] width 20 height 12
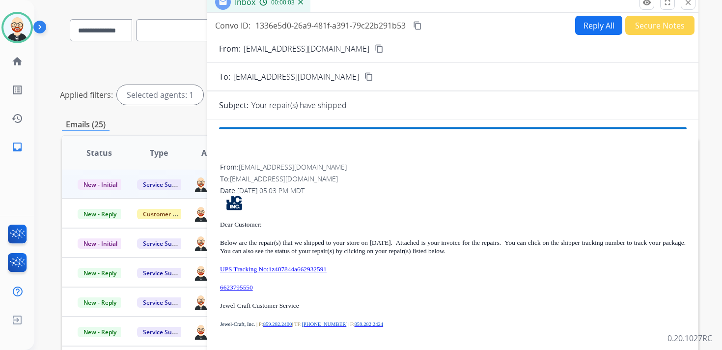
scroll to position [69, 0]
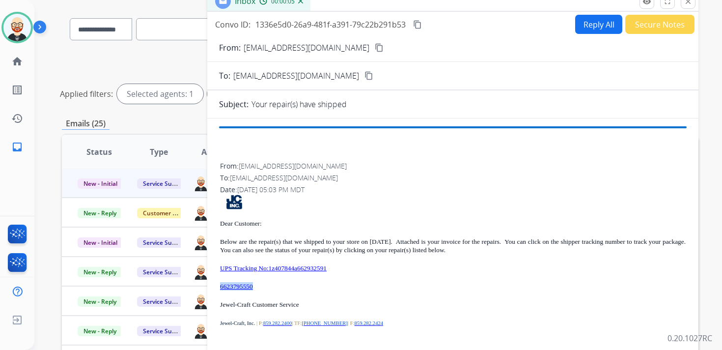
drag, startPoint x: 266, startPoint y: 284, endPoint x: 220, endPoint y: 288, distance: 46.3
click at [220, 288] on p "6623795550" at bounding box center [453, 286] width 466 height 8
copy link "6623795550"
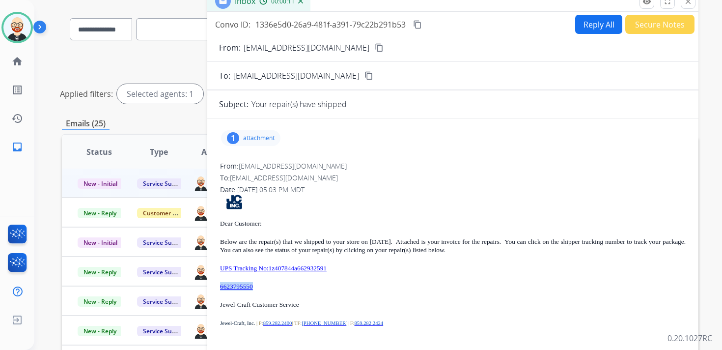
copy link "6623795550"
click at [419, 25] on mat-icon "content_copy" at bounding box center [417, 24] width 9 height 9
click at [419, 24] on mat-icon "content_copy" at bounding box center [417, 24] width 9 height 9
click at [263, 136] on p "attachment" at bounding box center [258, 138] width 31 height 8
click at [342, 162] on mat-icon "download" at bounding box center [341, 161] width 9 height 9
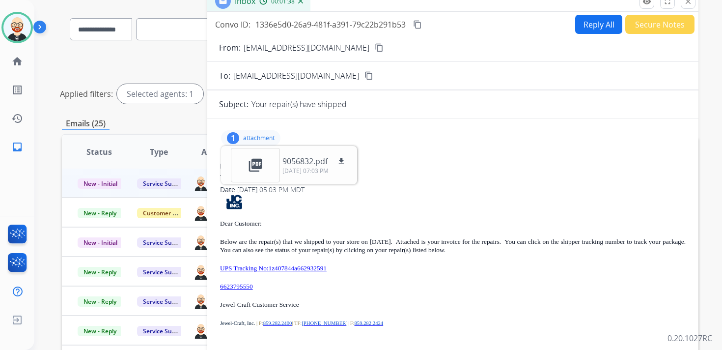
click at [421, 25] on mat-icon "content_copy" at bounding box center [417, 24] width 9 height 9
click at [363, 269] on p "UPS Tracking No:1z407844a662932591" at bounding box center [453, 268] width 466 height 8
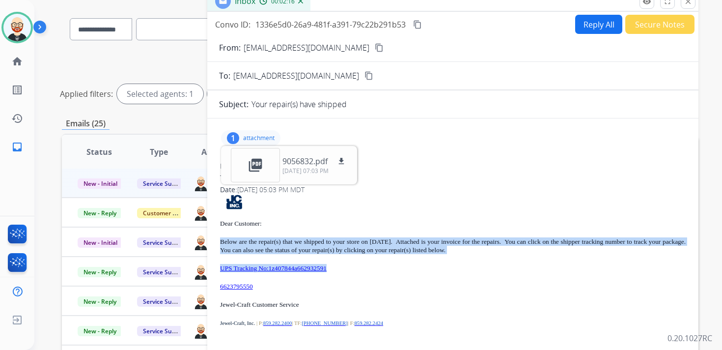
drag, startPoint x: 363, startPoint y: 269, endPoint x: 220, endPoint y: 241, distance: 146.7
click at [220, 241] on div "Dear Customer: Below are the repair(s) that we shipped to your store on [DATE].…" at bounding box center [453, 290] width 466 height 193
copy div "Below are the repair(s) that we shipped to your store on [DATE]. Attached is yo…"
click at [686, 4] on mat-icon "close" at bounding box center [688, 1] width 9 height 9
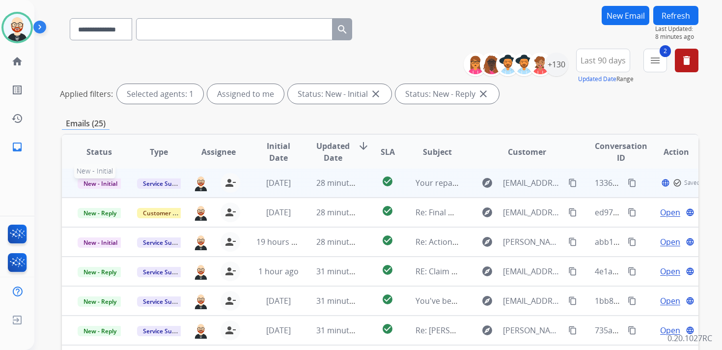
click at [113, 182] on span "New - Initial" at bounding box center [101, 183] width 46 height 10
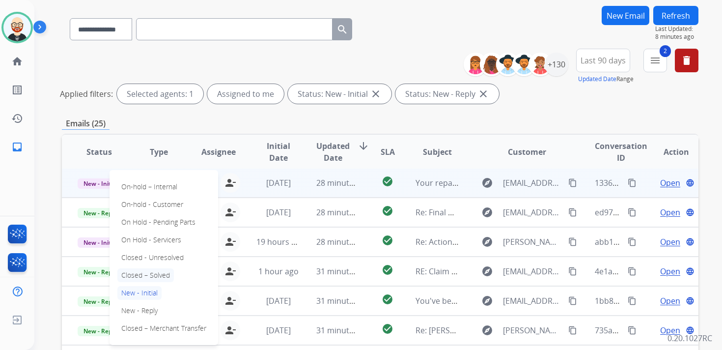
click at [146, 277] on p "Closed – Solved" at bounding box center [145, 275] width 56 height 14
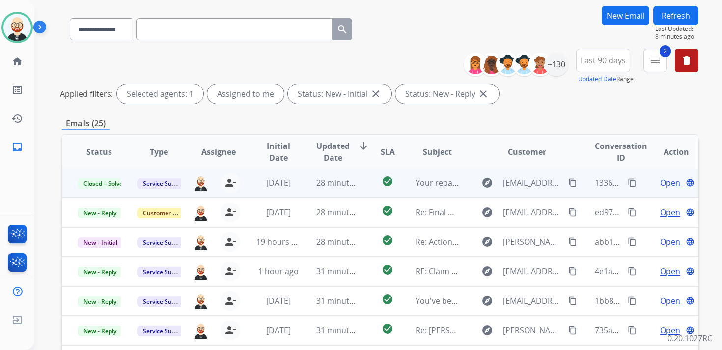
click at [678, 13] on button "Refresh" at bounding box center [675, 15] width 45 height 19
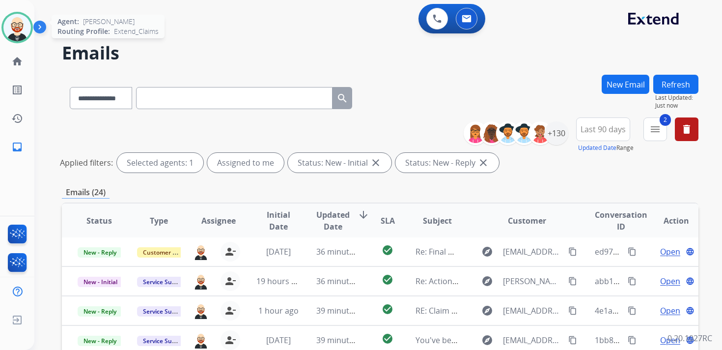
click at [16, 35] on img at bounding box center [17, 28] width 28 height 28
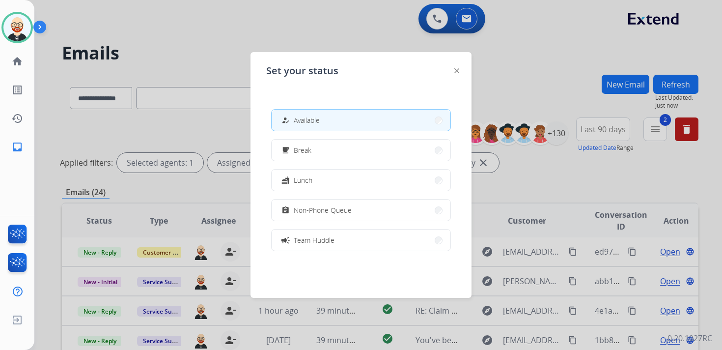
scroll to position [155, 0]
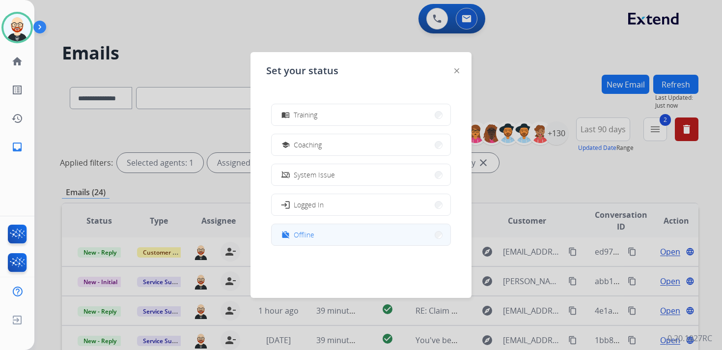
click at [321, 239] on button "work_off Offline" at bounding box center [361, 234] width 179 height 21
